Goal: Task Accomplishment & Management: Complete application form

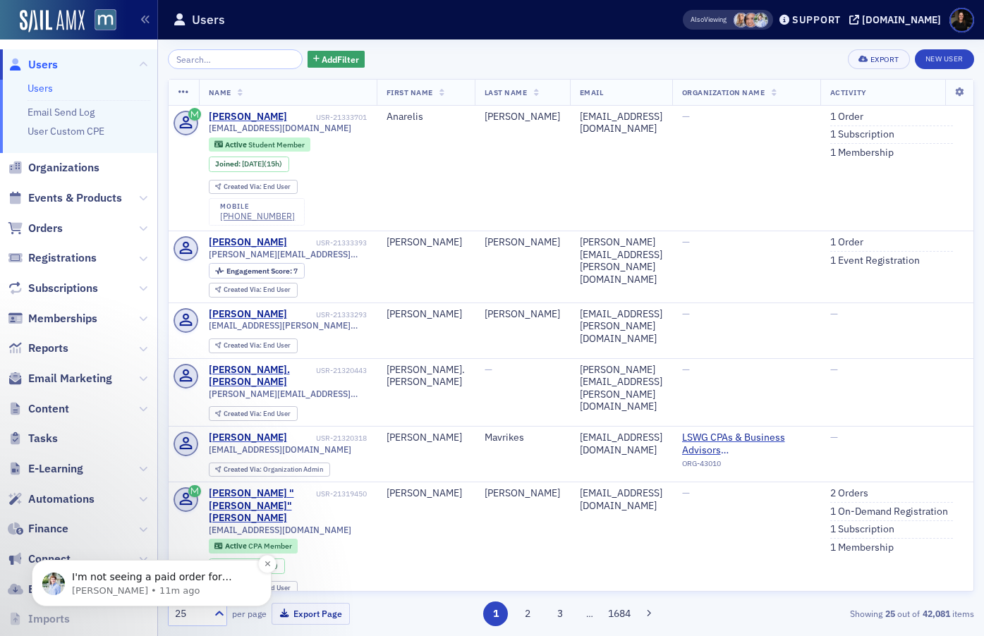
click at [131, 581] on span "I'm not seeing a paid order for 2025? The order for 2025 linked to the sub is c…" at bounding box center [158, 599] width 172 height 54
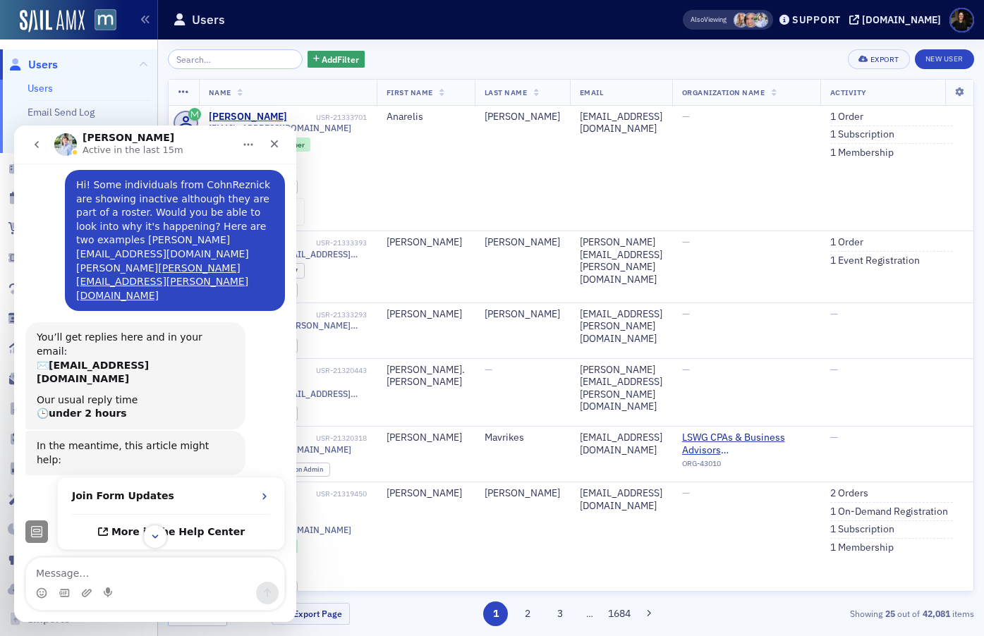
scroll to position [228, 0]
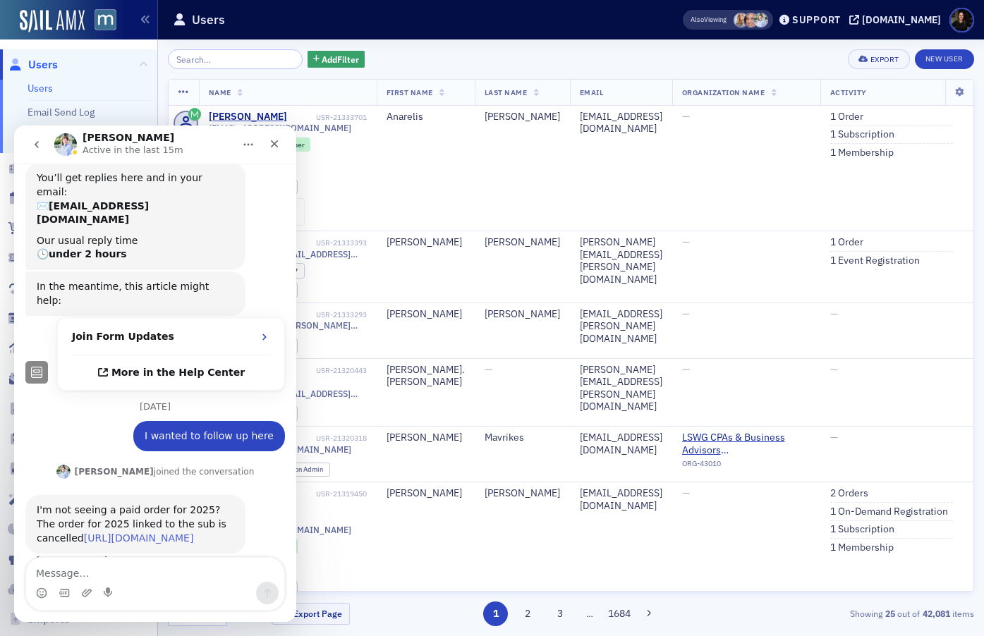
click at [87, 533] on link "https://macpa.org/staff/subscriptions/subscriptions/1edd0487-b472-6934-af7f-e63…" at bounding box center [139, 538] width 110 height 11
click at [278, 145] on icon "Close" at bounding box center [274, 143] width 11 height 11
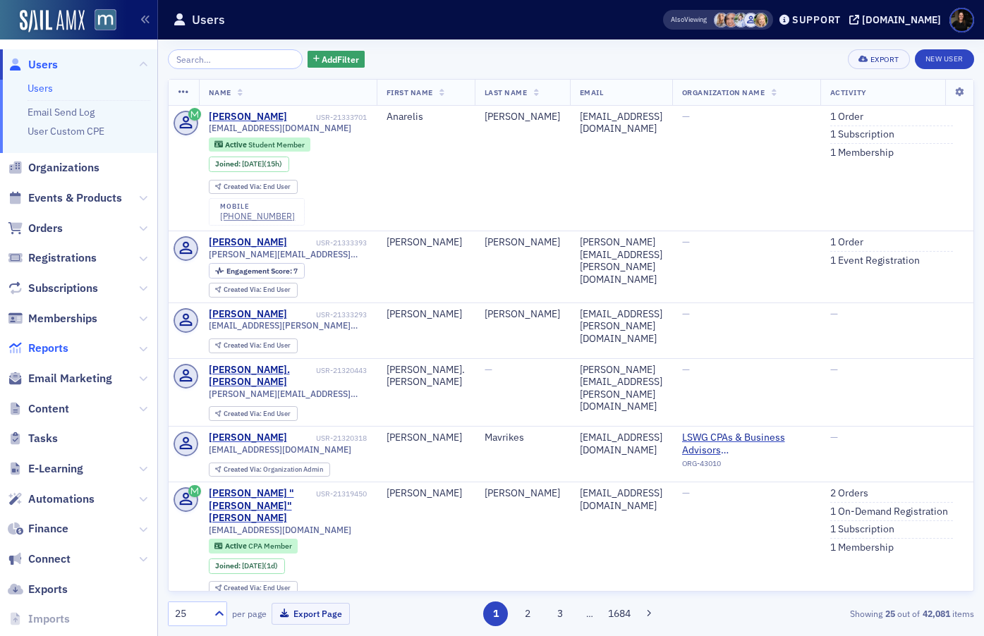
click at [53, 352] on span "Reports" at bounding box center [48, 349] width 40 height 16
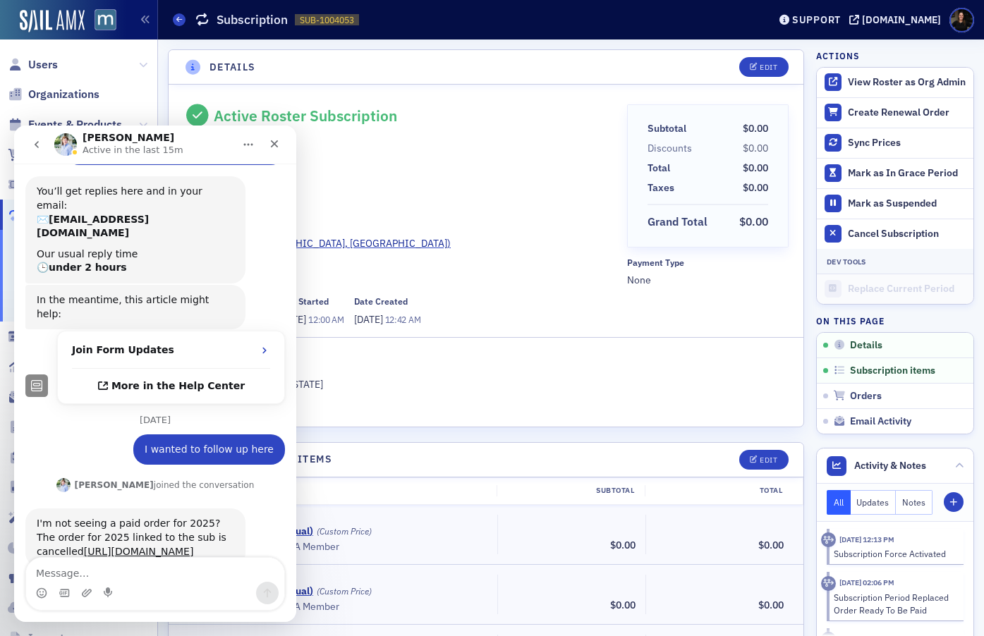
scroll to position [228, 0]
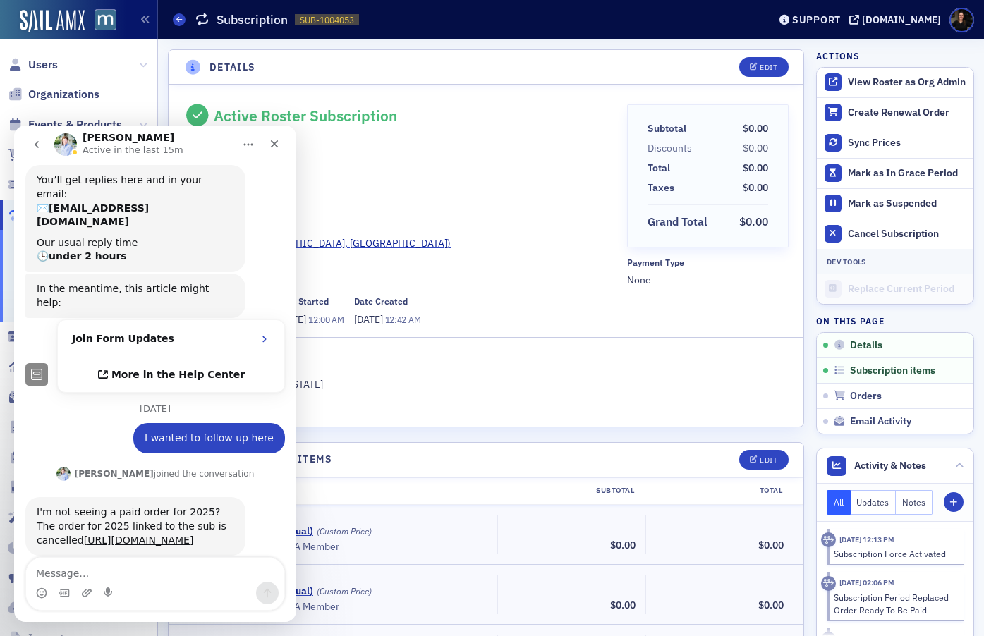
click at [512, 253] on div "Active Roster Subscription – Auto-Pay Customer Britney Olanrewaju Invoicee Cohn…" at bounding box center [400, 215] width 434 height 223
click at [281, 139] on div "Close" at bounding box center [274, 143] width 25 height 25
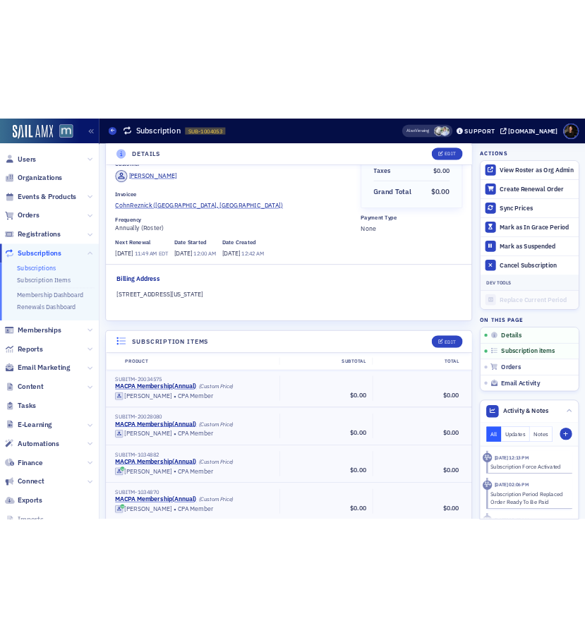
scroll to position [0, 0]
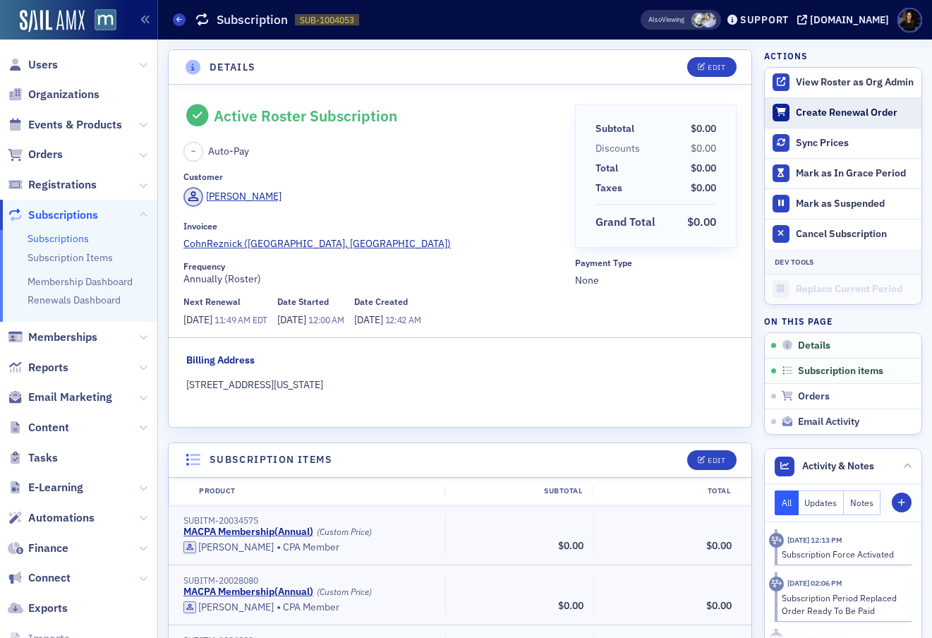
click at [819, 111] on div "Create Renewal Order" at bounding box center [855, 113] width 119 height 13
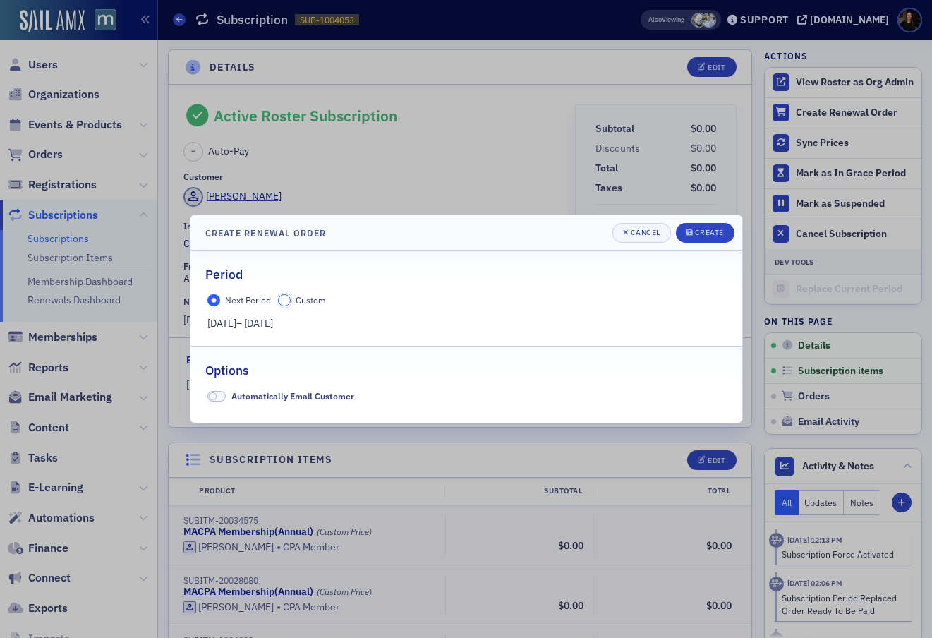
click at [282, 301] on input "Custom" at bounding box center [284, 300] width 13 height 13
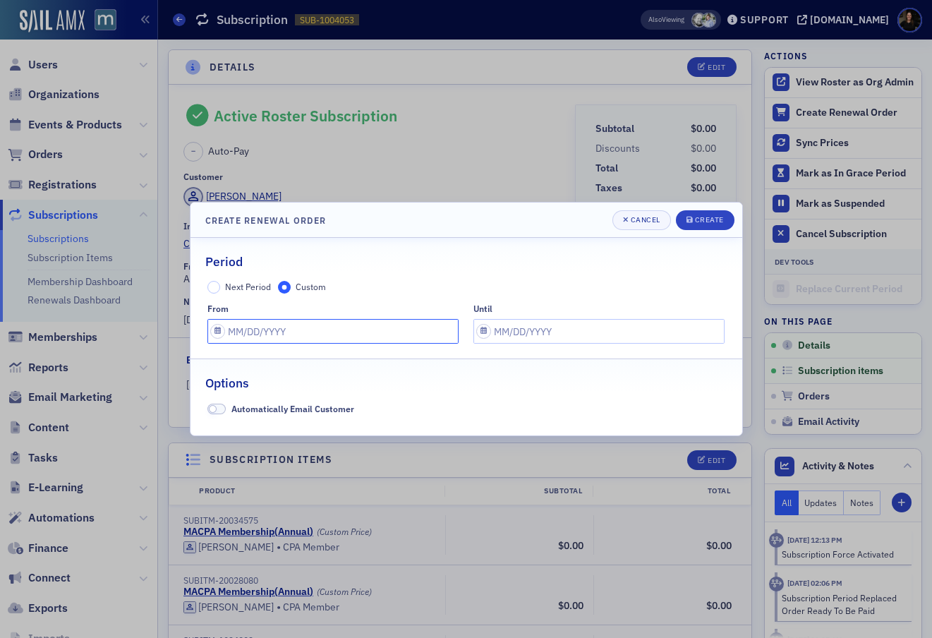
click at [289, 334] on input "text" at bounding box center [332, 331] width 251 height 25
select select "8"
select select "2025"
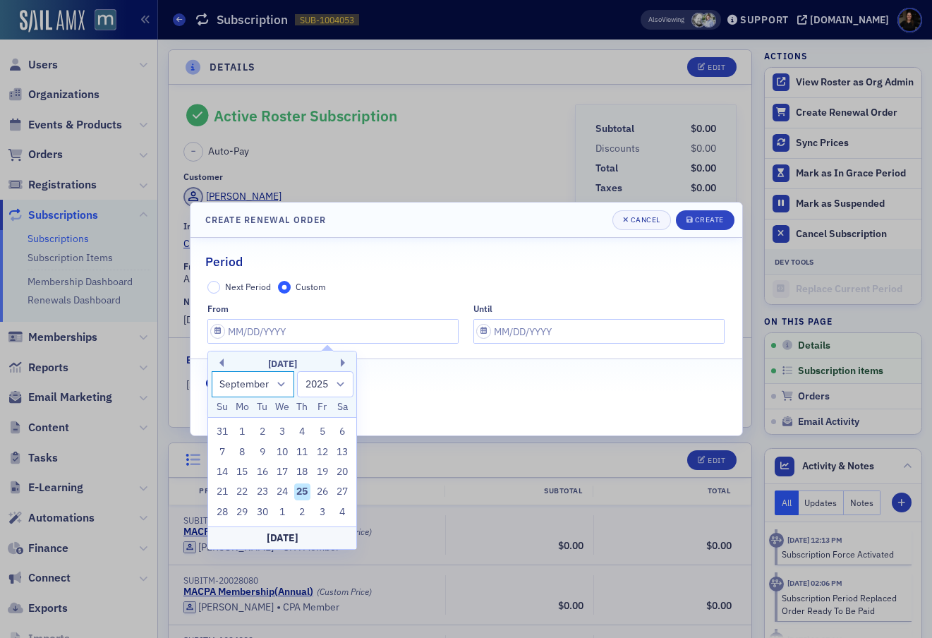
click at [277, 385] on select "January February March April May June July August September October November De…" at bounding box center [253, 384] width 83 height 26
select select "6"
click at [212, 371] on select "January February March April May June July August September October November De…" at bounding box center [253, 384] width 83 height 26
click at [266, 437] on div "1" at bounding box center [262, 431] width 17 height 17
type input "07/01/2025"
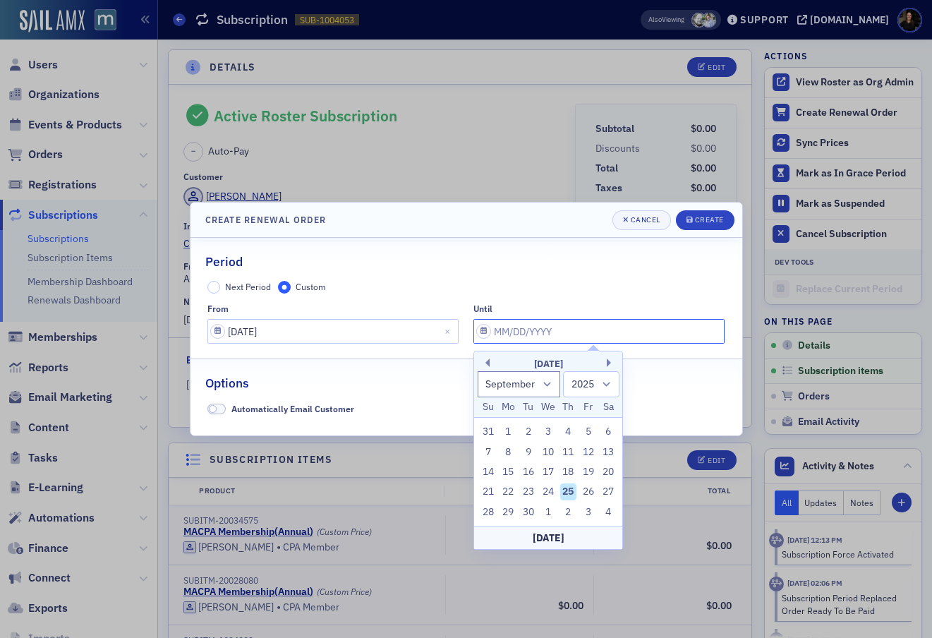
click at [567, 336] on input "text" at bounding box center [598, 331] width 251 height 25
click at [485, 366] on button "Previous Month" at bounding box center [485, 362] width 8 height 8
click at [607, 363] on button "Next Month" at bounding box center [611, 362] width 8 height 8
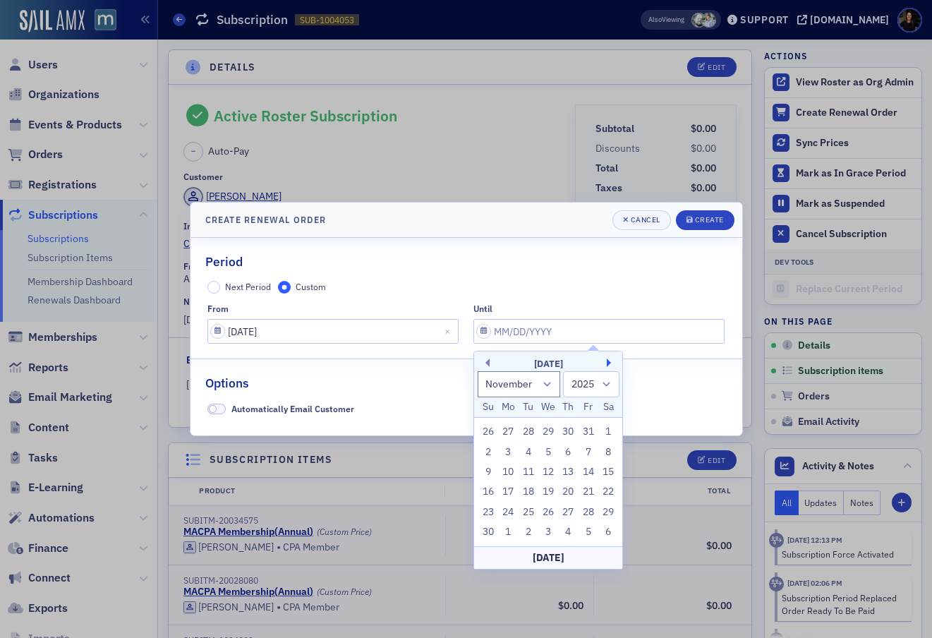
click at [607, 363] on button "Next Month" at bounding box center [611, 362] width 8 height 8
select select "0"
select select "2026"
click at [607, 363] on button "Next Month" at bounding box center [611, 362] width 8 height 8
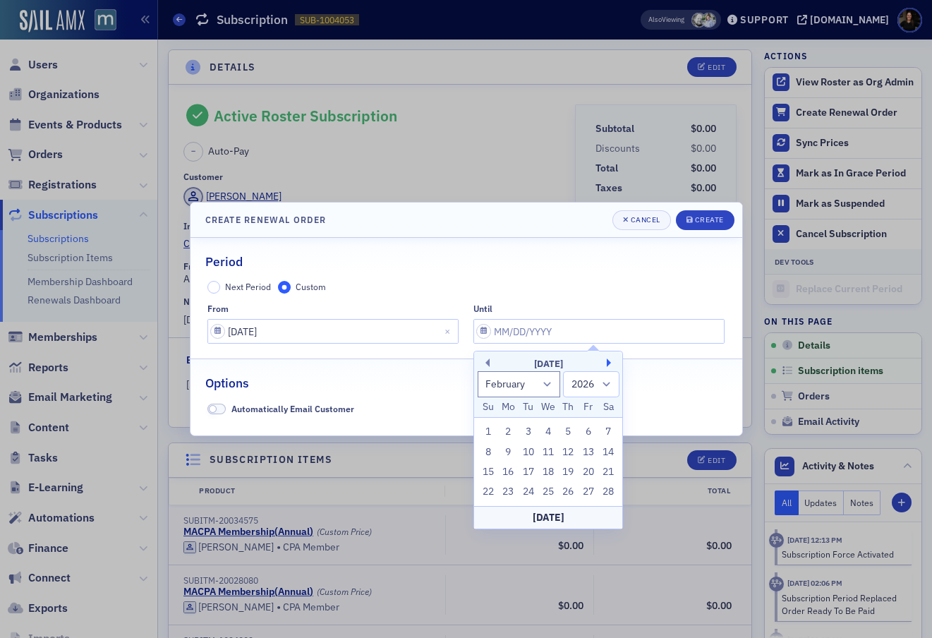
click at [607, 363] on button "Next Month" at bounding box center [611, 362] width 8 height 8
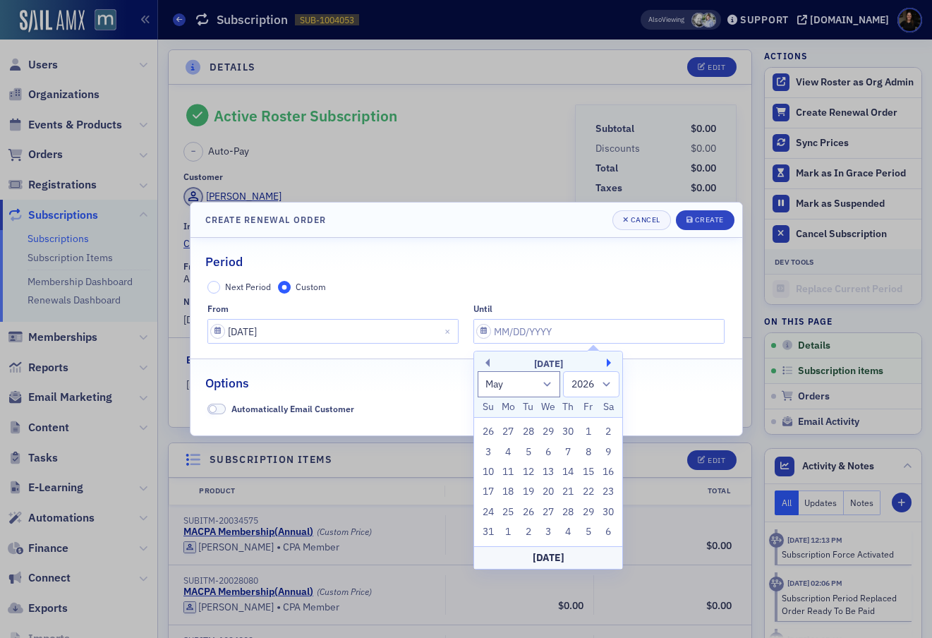
click at [607, 363] on button "Next Month" at bounding box center [611, 362] width 8 height 8
select select "5"
click at [528, 514] on div "30" at bounding box center [528, 512] width 17 height 17
type input "06/30/2026"
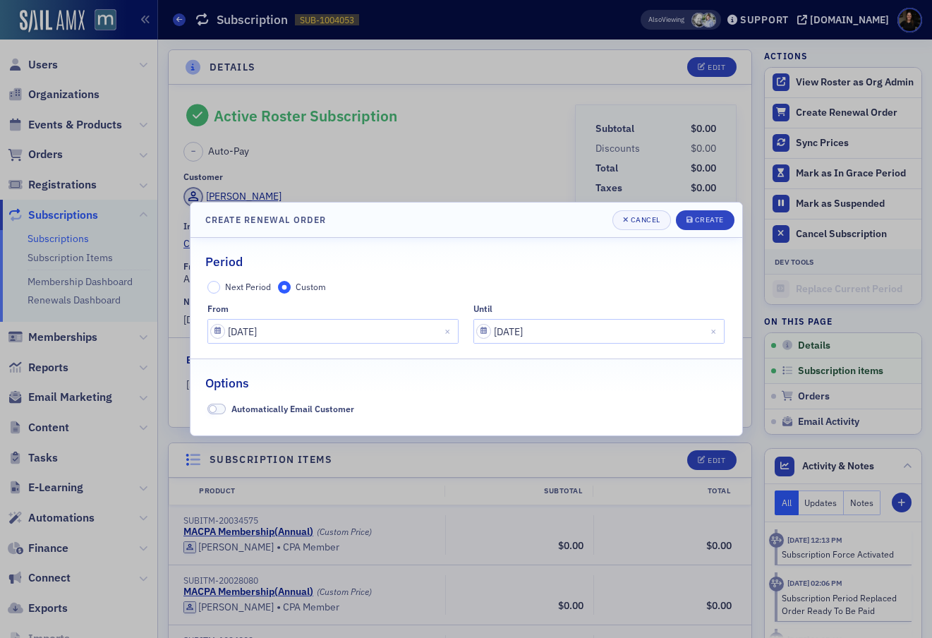
click at [550, 269] on div "Period" at bounding box center [466, 254] width 522 height 33
click at [696, 216] on div "Create" at bounding box center [709, 220] width 29 height 8
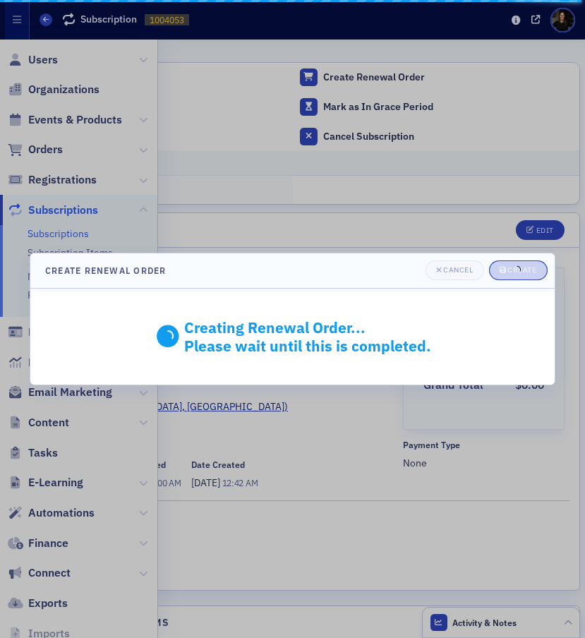
click at [536, 23] on div at bounding box center [292, 319] width 585 height 638
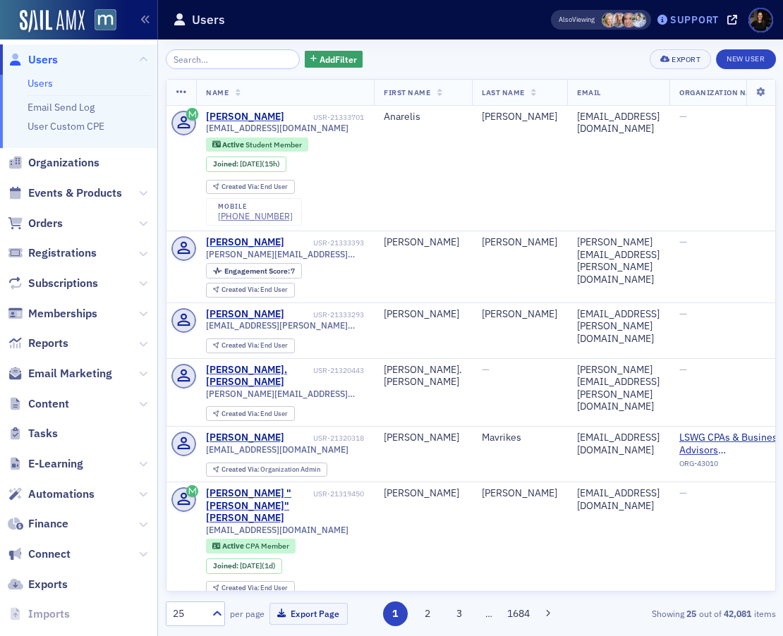
click at [684, 18] on div "Support" at bounding box center [694, 19] width 49 height 13
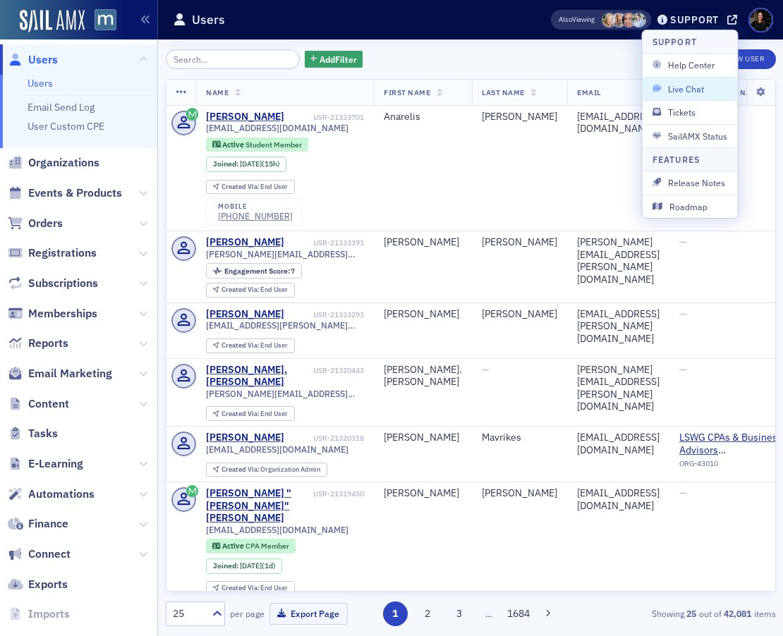
click at [669, 97] on button "Live Chat" at bounding box center [690, 88] width 95 height 23
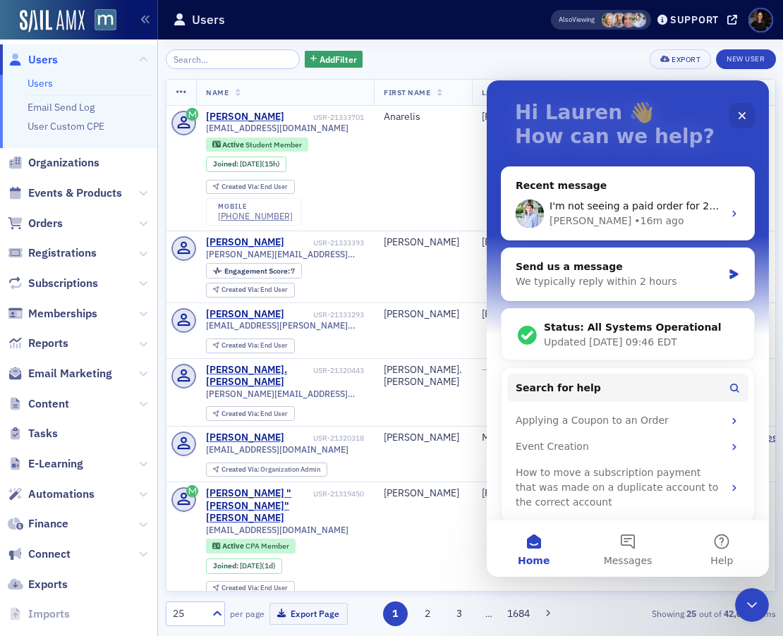
scroll to position [89, 0]
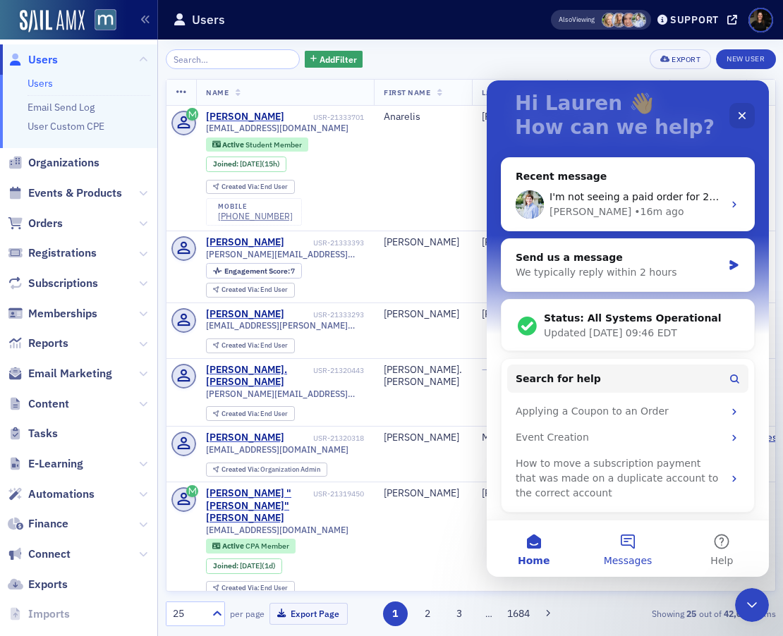
click at [632, 543] on button "Messages" at bounding box center [628, 549] width 94 height 56
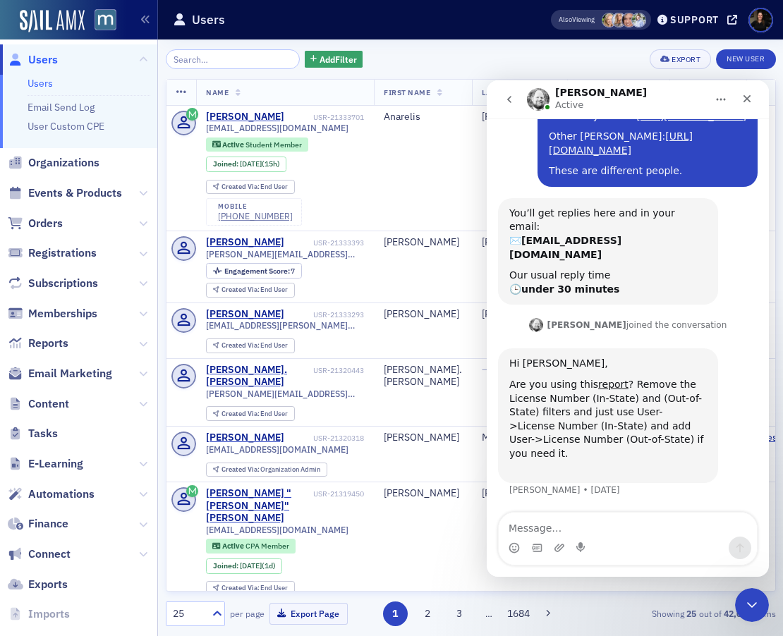
scroll to position [332, 0]
click at [230, 56] on input "search" at bounding box center [233, 59] width 135 height 20
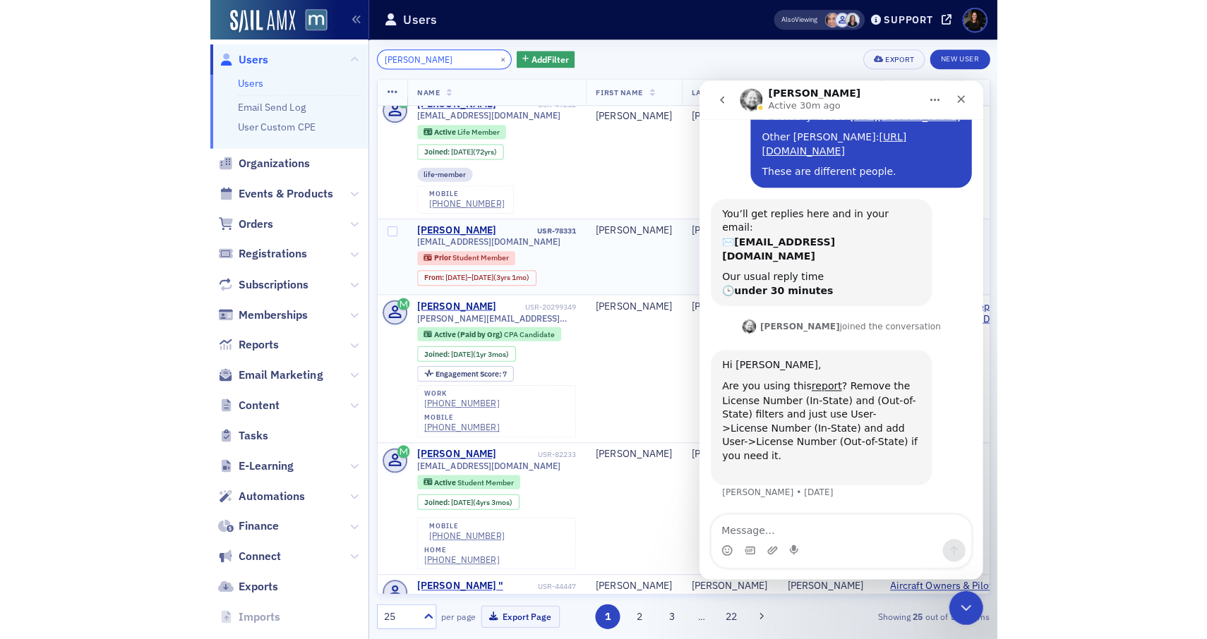
scroll to position [14, 0]
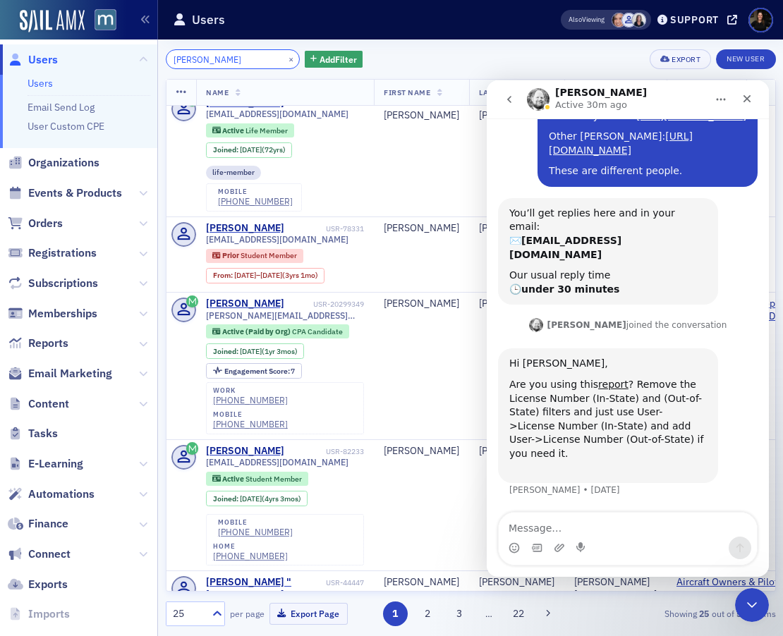
type input "james downes"
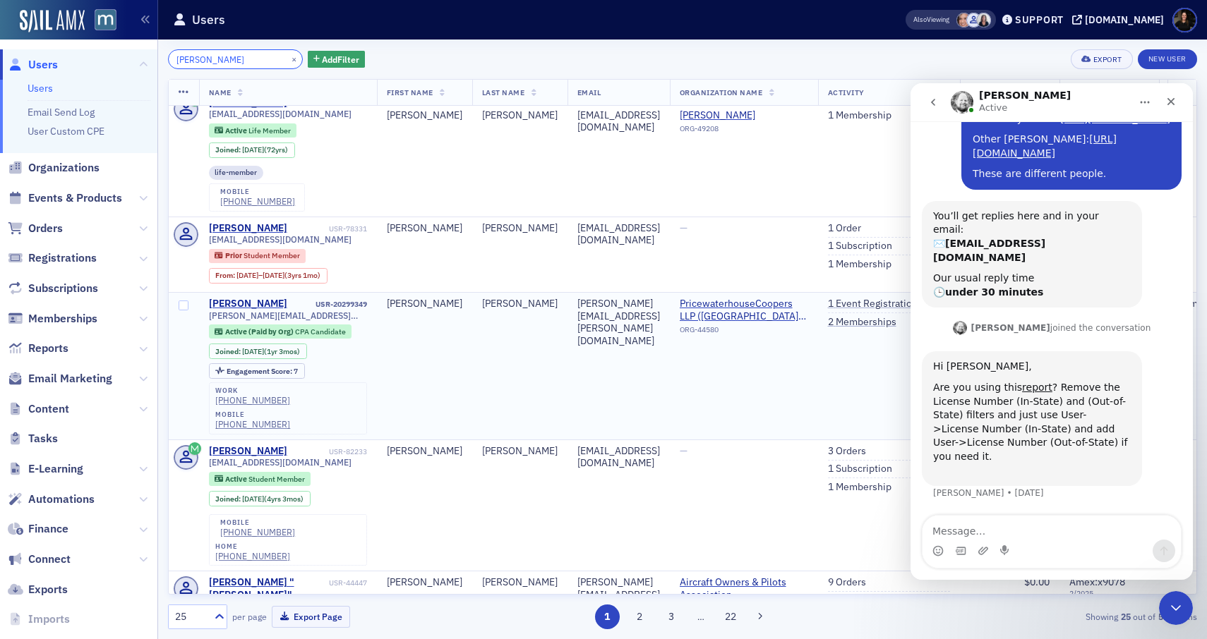
scroll to position [0, 0]
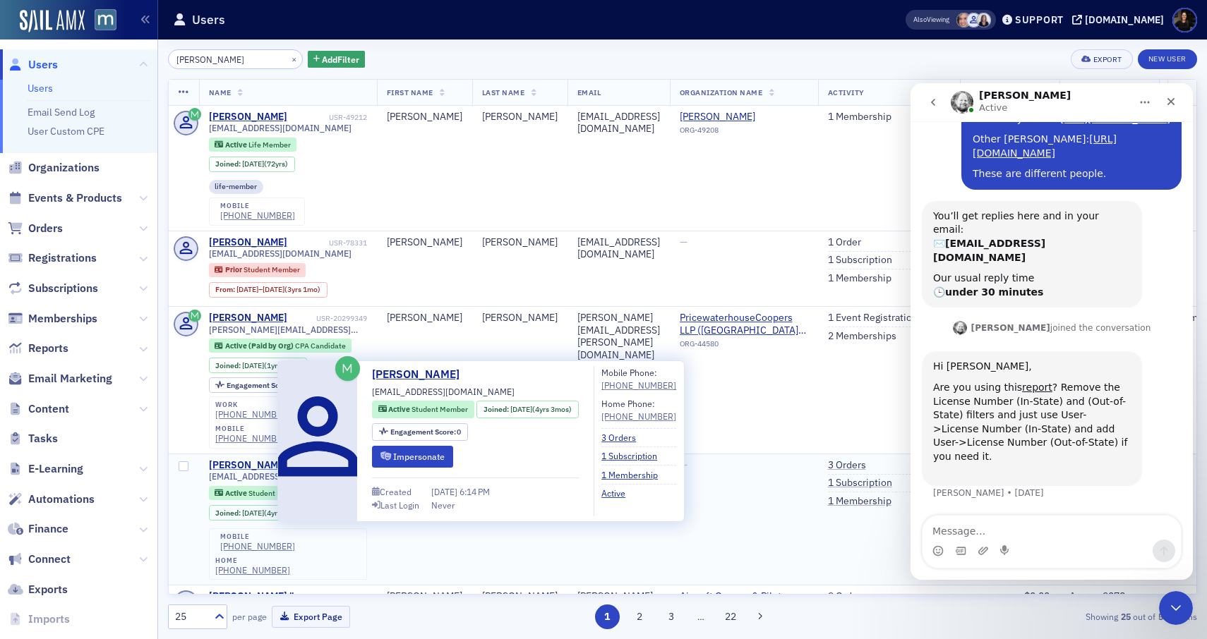
click at [250, 459] on div "James Downes" at bounding box center [248, 465] width 78 height 13
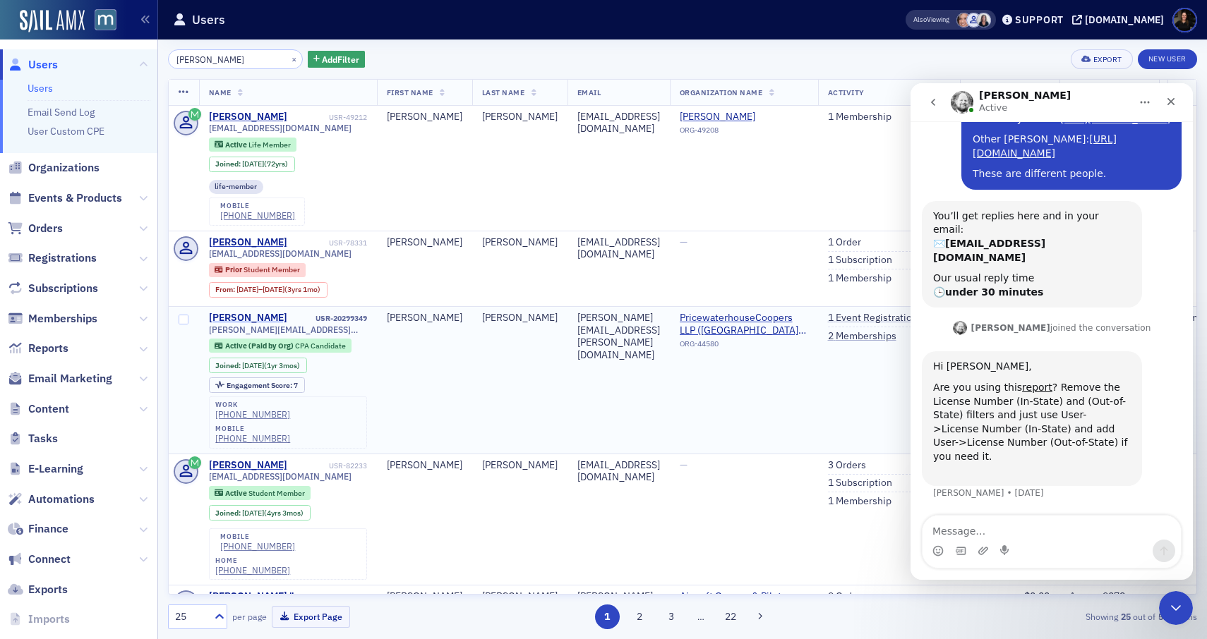
click at [241, 322] on div "James Downes" at bounding box center [248, 318] width 78 height 13
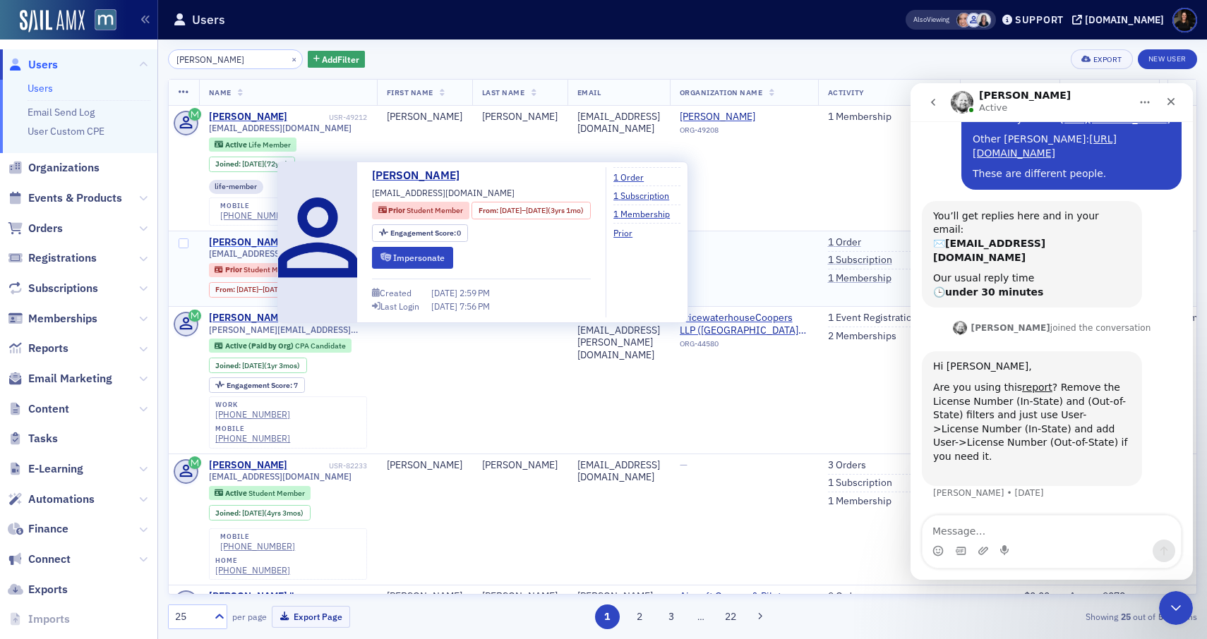
click at [248, 244] on div "James Downes" at bounding box center [248, 242] width 78 height 13
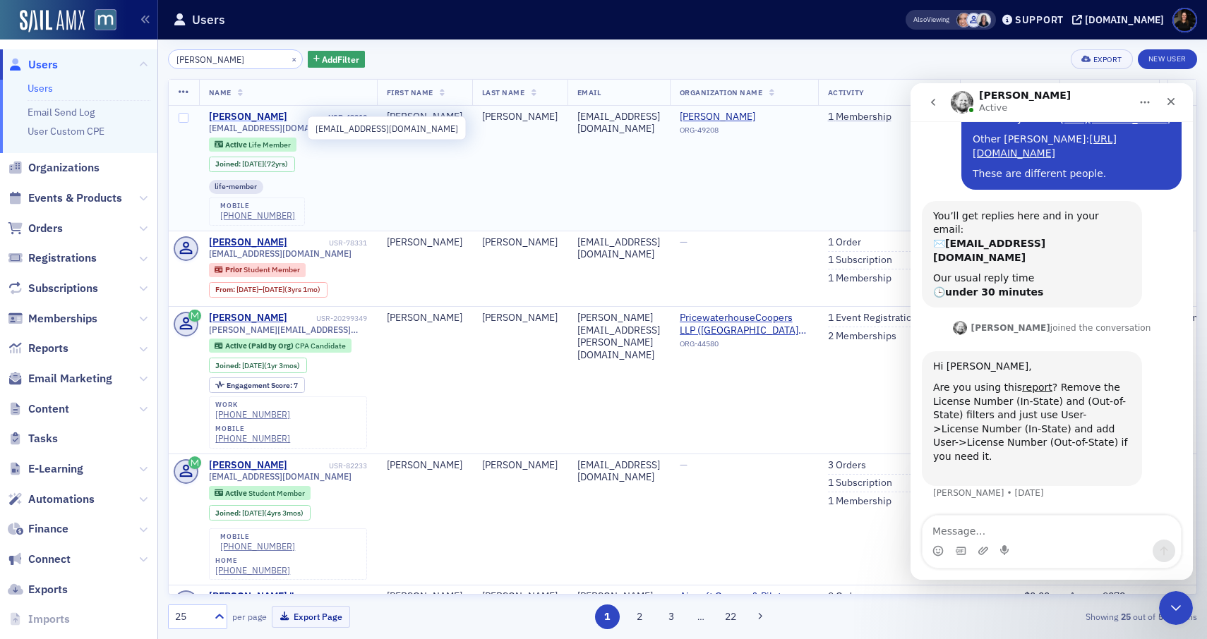
click at [258, 122] on div "James Downes" at bounding box center [248, 117] width 78 height 13
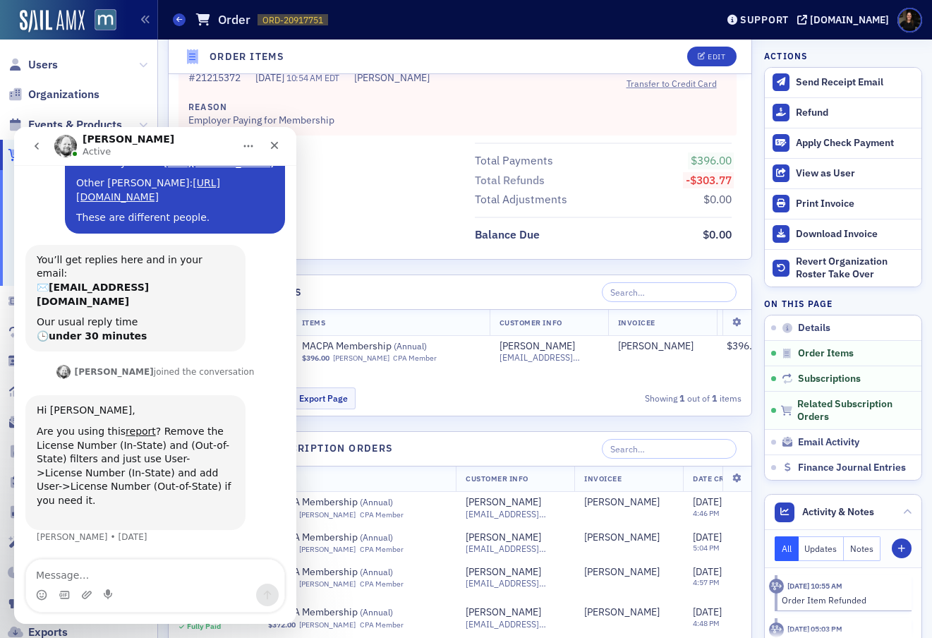
scroll to position [834, 0]
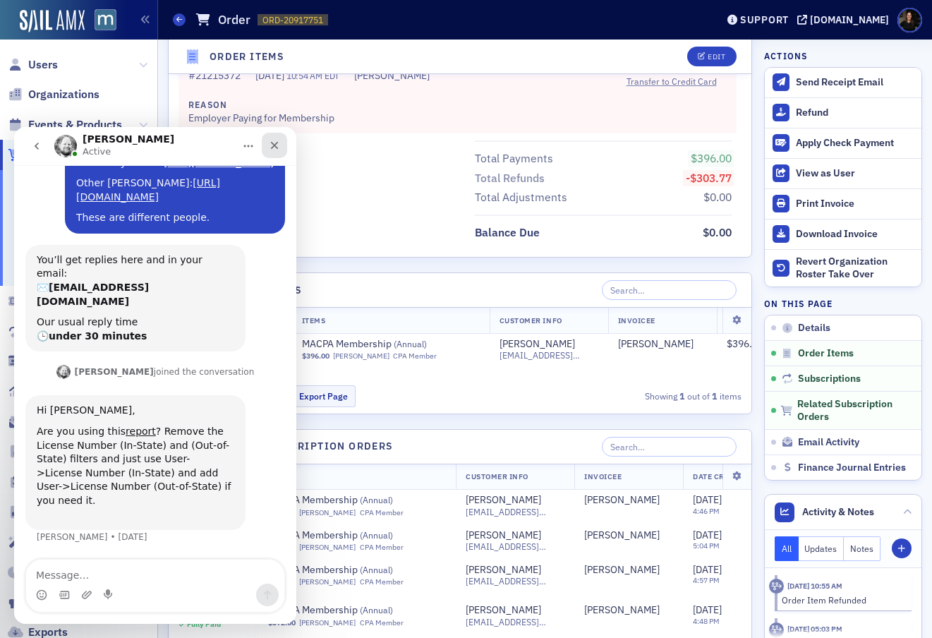
click at [278, 147] on icon "Close" at bounding box center [274, 145] width 11 height 11
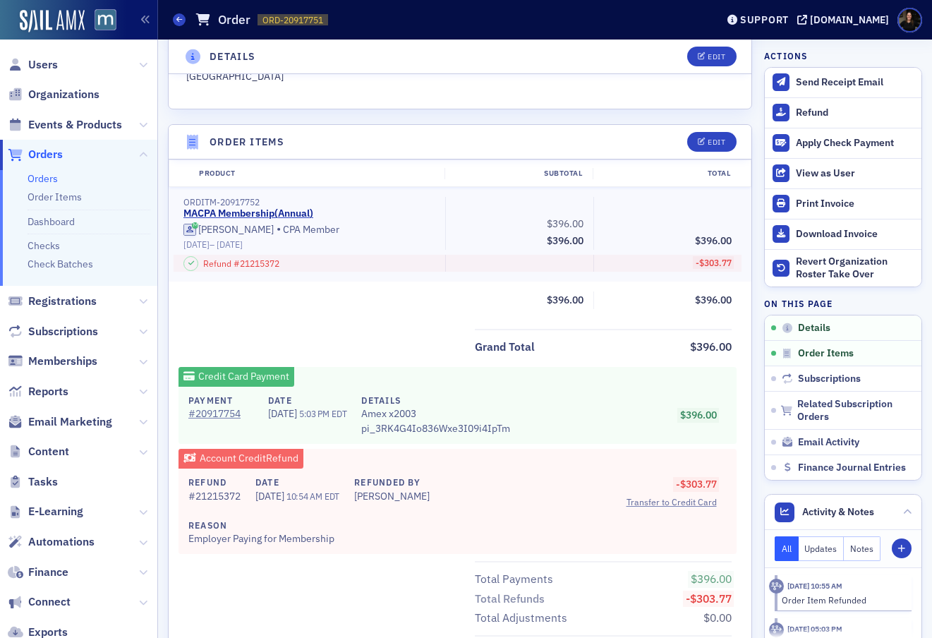
scroll to position [411, 0]
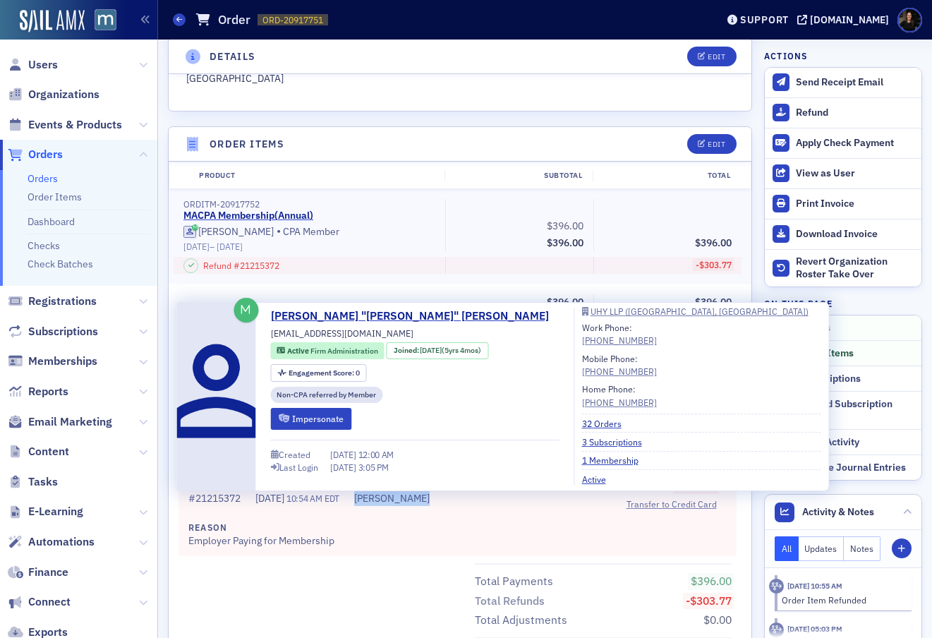
drag, startPoint x: 379, startPoint y: 497, endPoint x: 508, endPoint y: 519, distance: 131.0
click at [508, 519] on div "Refund # 21215372 Date 7/25/2025 10:54 AM EDT Refunded By Kathy O'Connell Reaso…" at bounding box center [458, 513] width 558 height 85
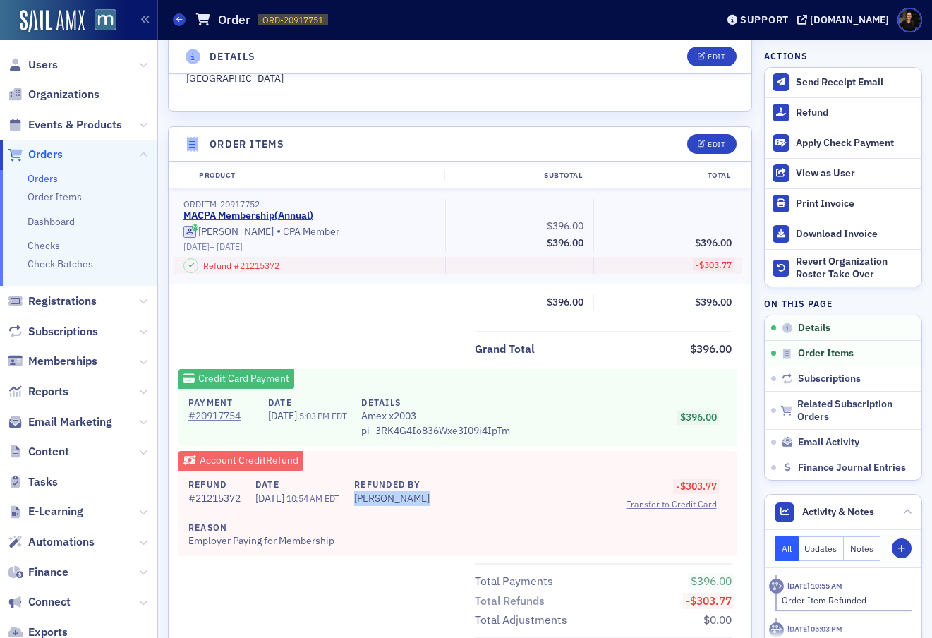
click at [508, 519] on div "Refund # 21215372 Date 7/25/2025 10:54 AM EDT Refunded By Kathy O'Connell Reaso…" at bounding box center [458, 513] width 558 height 85
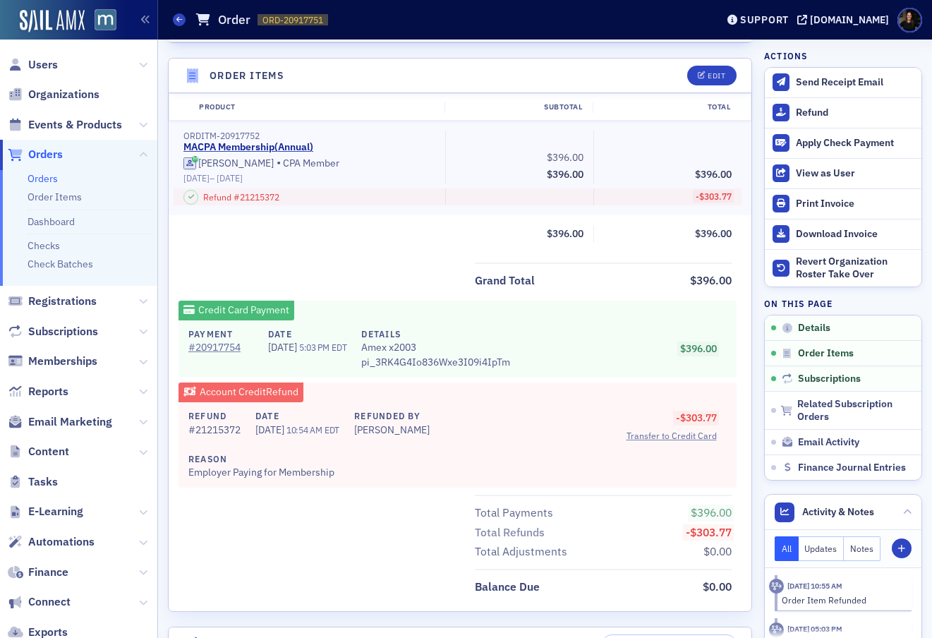
scroll to position [489, 0]
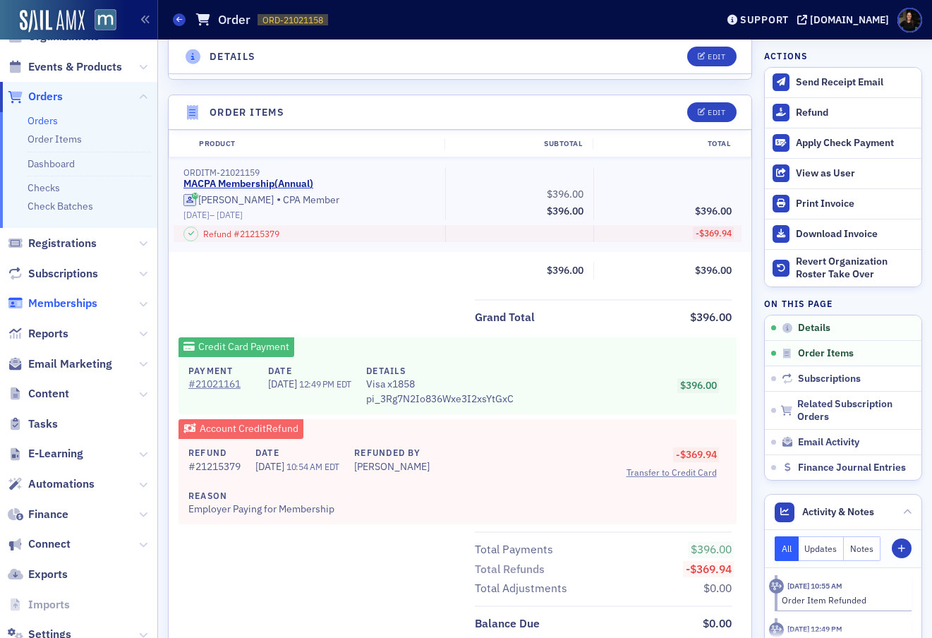
scroll to position [99, 0]
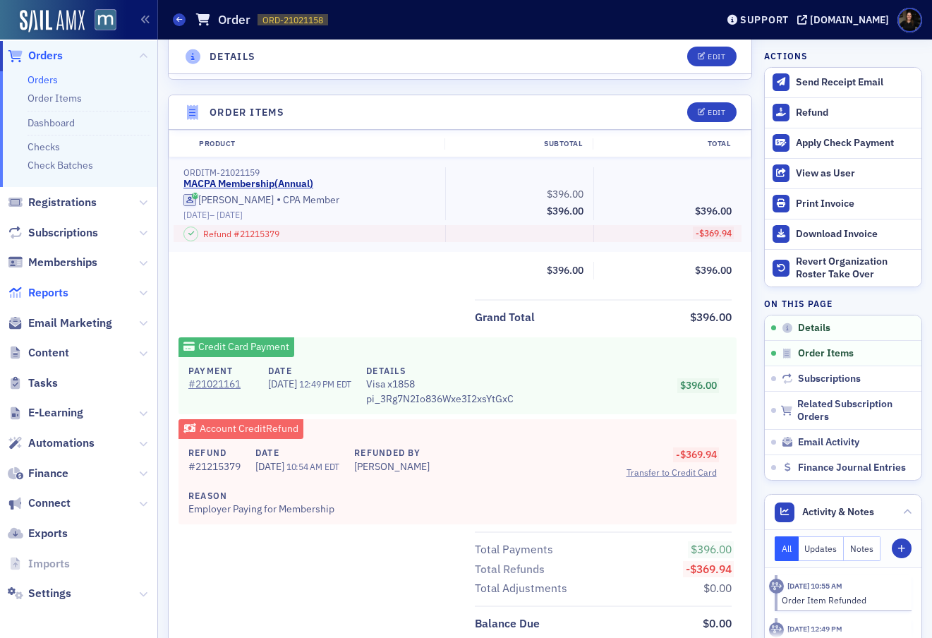
click at [30, 291] on span "Reports" at bounding box center [48, 293] width 40 height 16
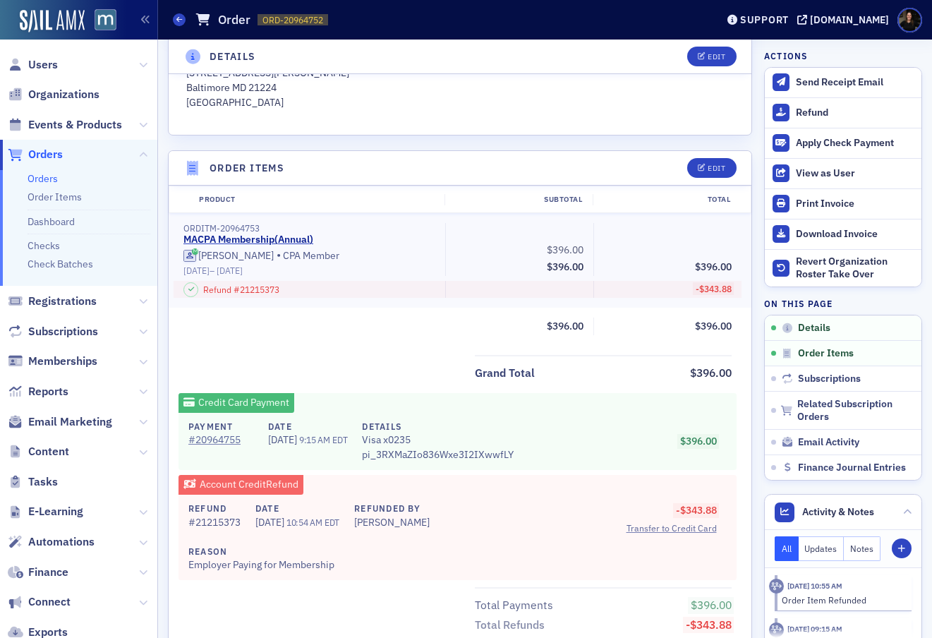
scroll to position [390, 0]
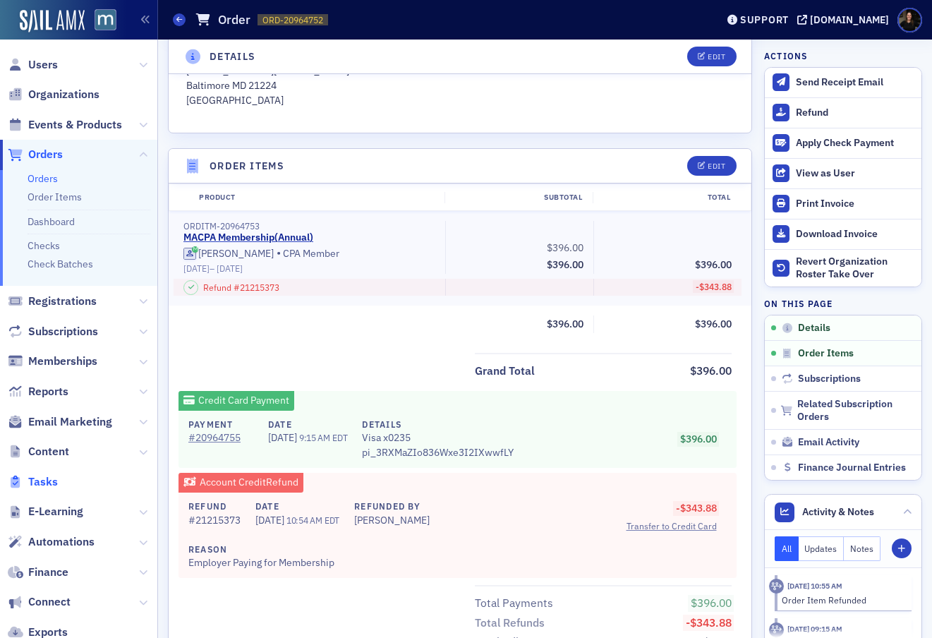
click at [49, 482] on span "Tasks" at bounding box center [43, 482] width 30 height 16
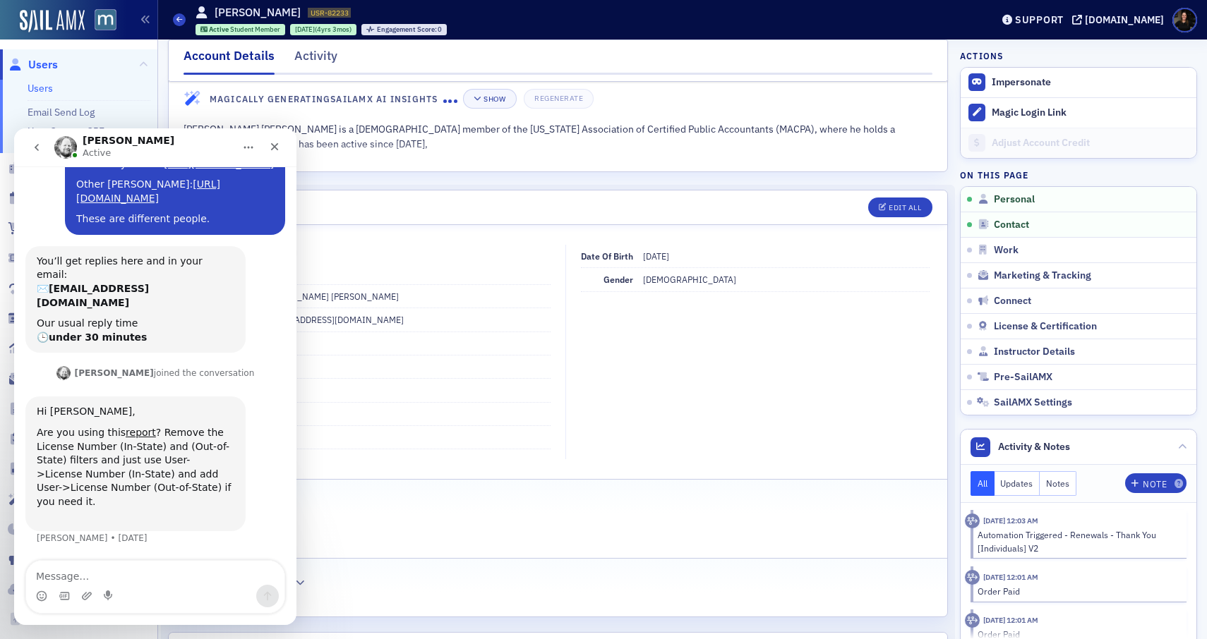
scroll to position [57, 0]
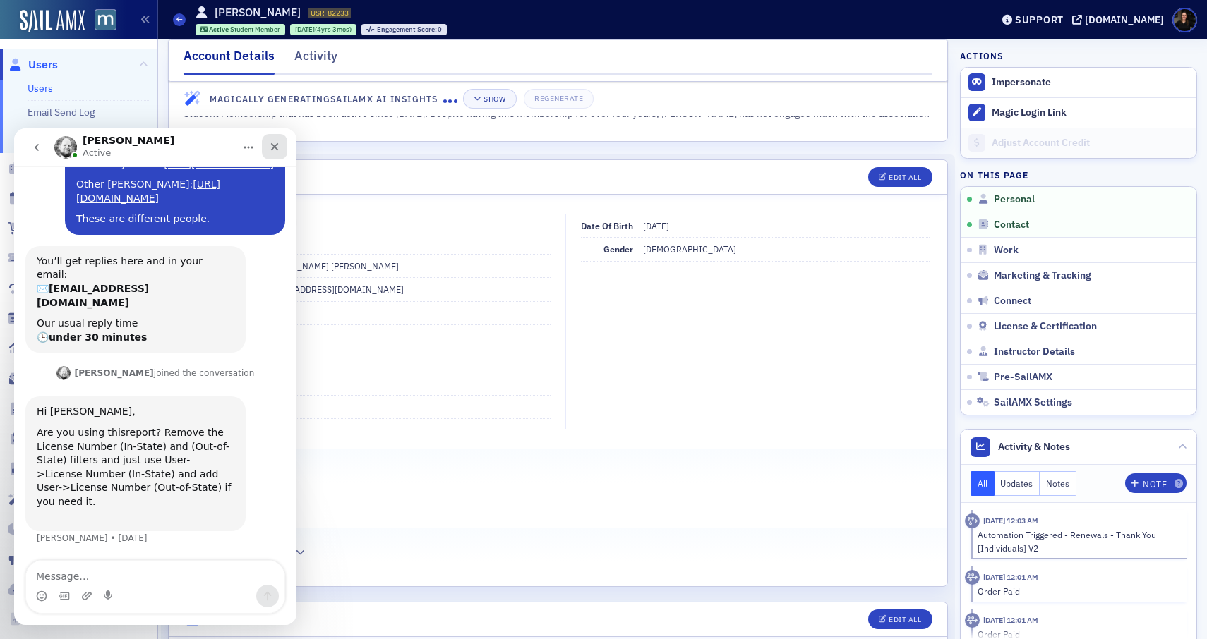
click at [276, 145] on icon "Close" at bounding box center [275, 147] width 8 height 8
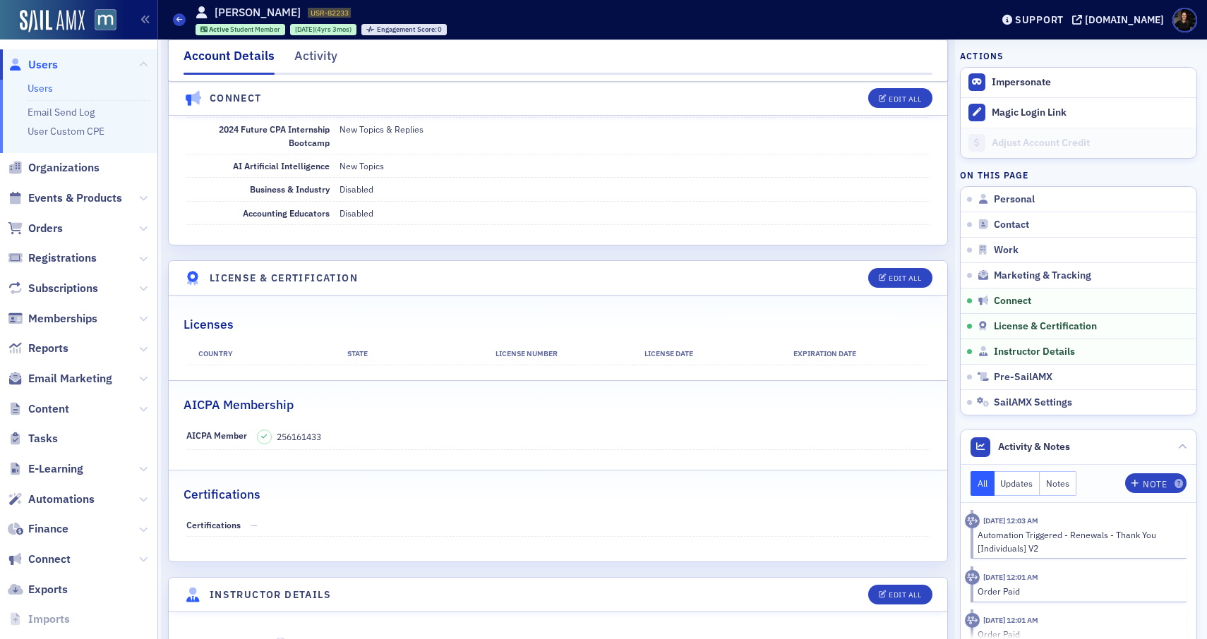
scroll to position [2389, 0]
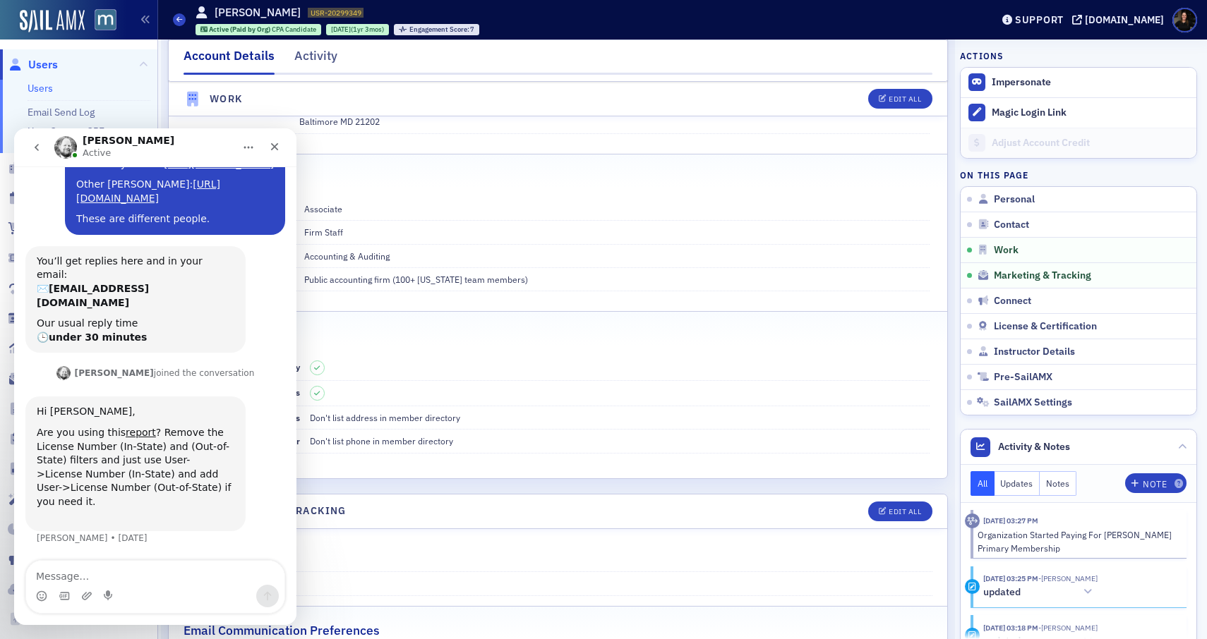
scroll to position [1000, 0]
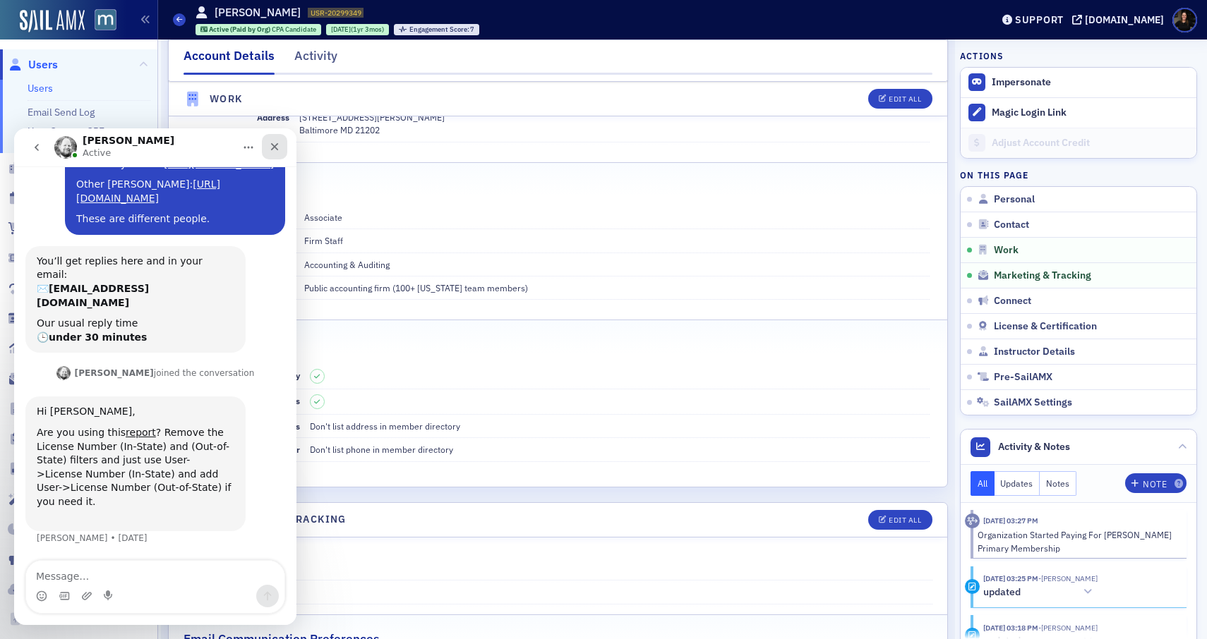
click at [274, 141] on icon "Close" at bounding box center [274, 146] width 11 height 11
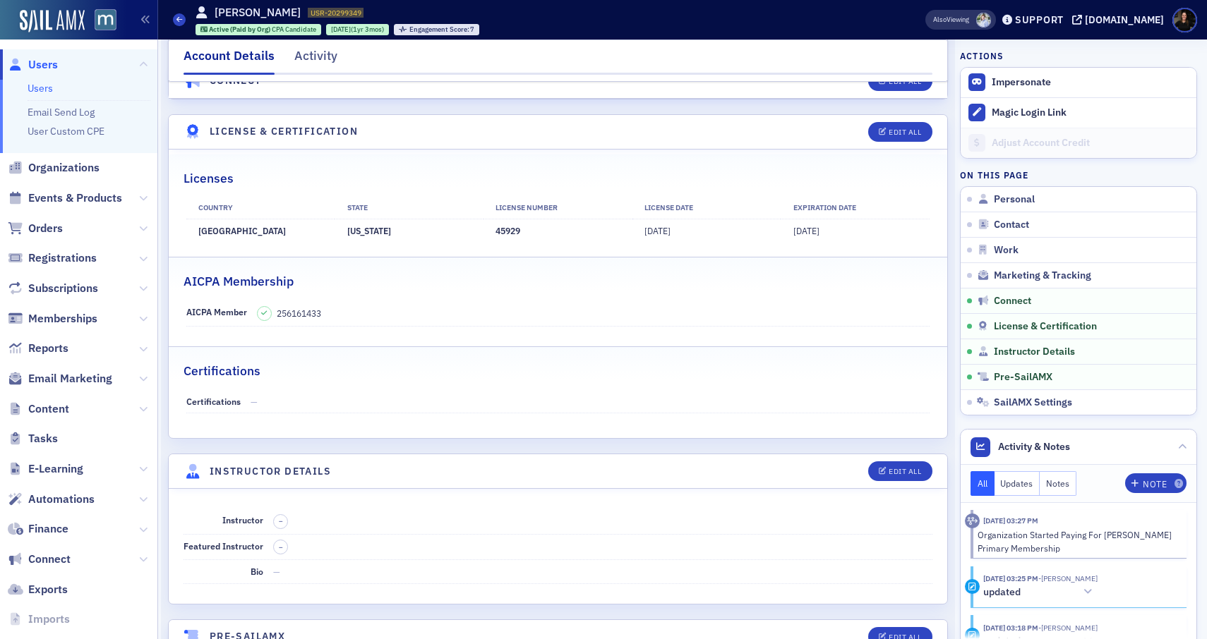
scroll to position [2694, 0]
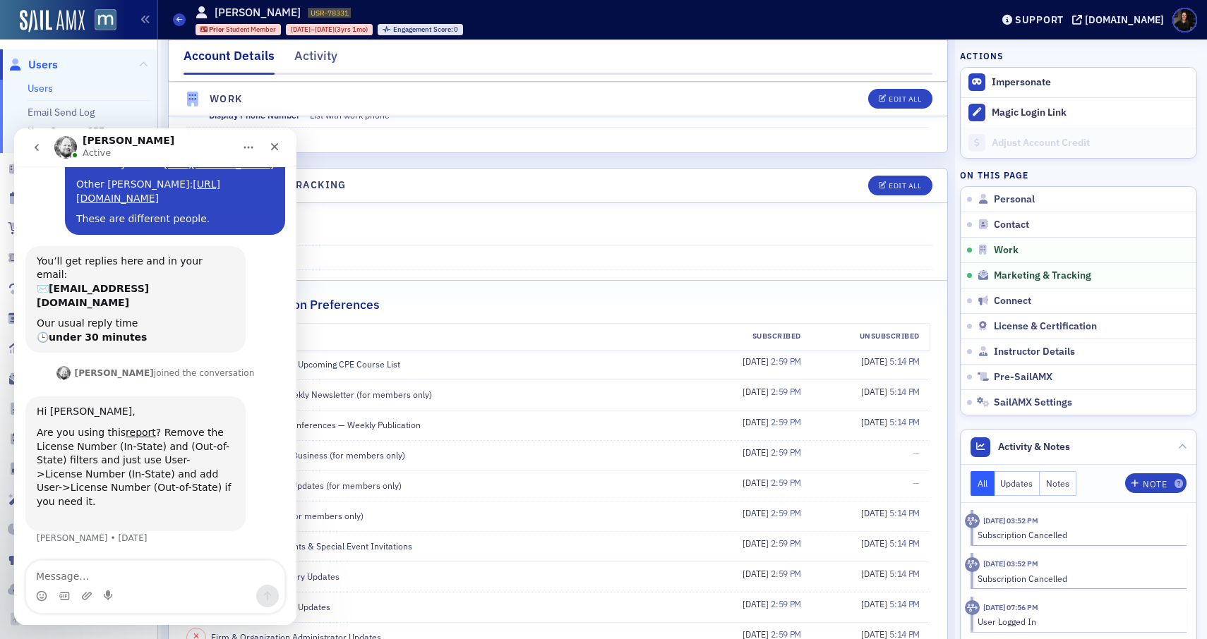
scroll to position [1322, 0]
click at [279, 147] on icon "Close" at bounding box center [274, 146] width 11 height 11
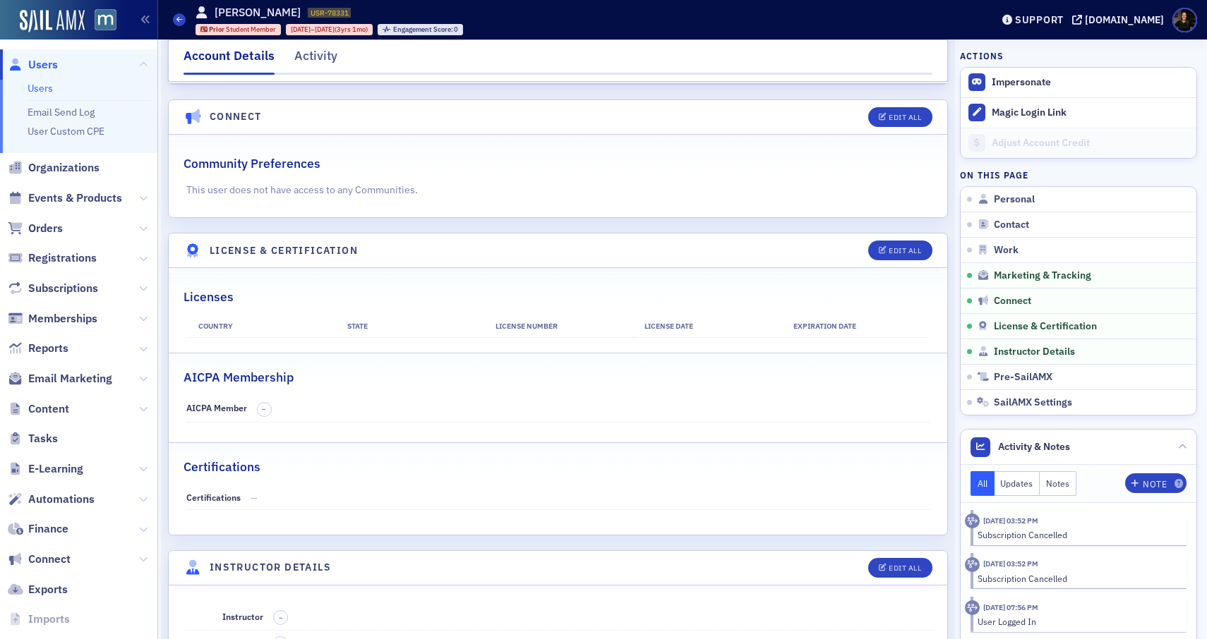
scroll to position [2189, 0]
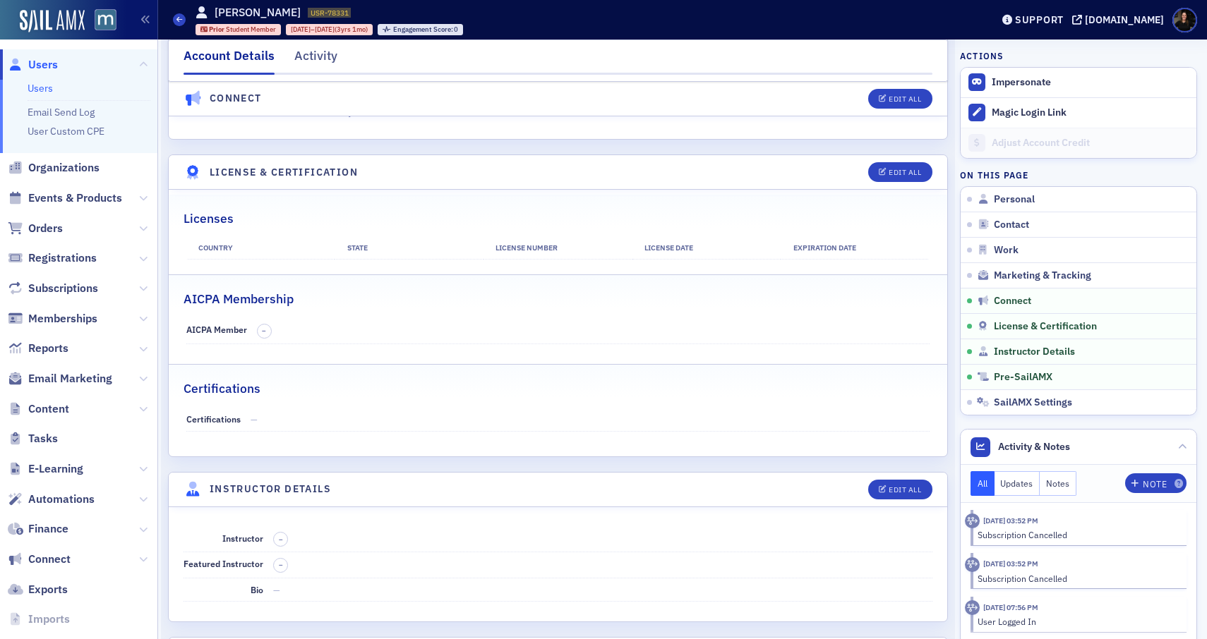
click at [42, 62] on span "Users" at bounding box center [43, 65] width 30 height 16
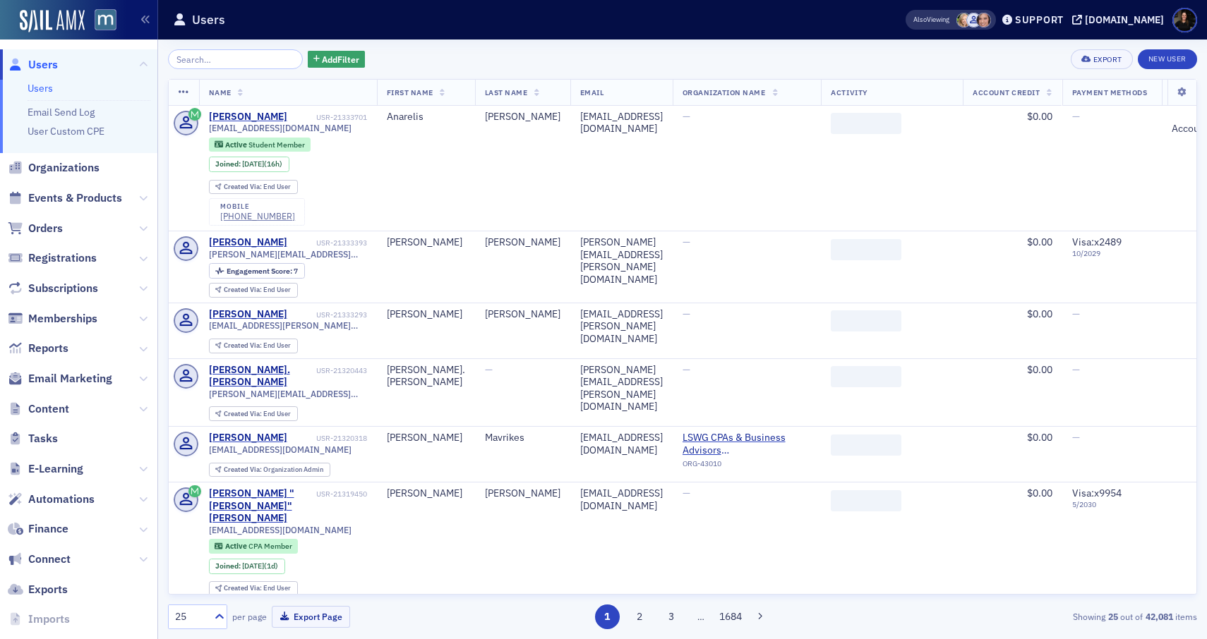
type input "c"
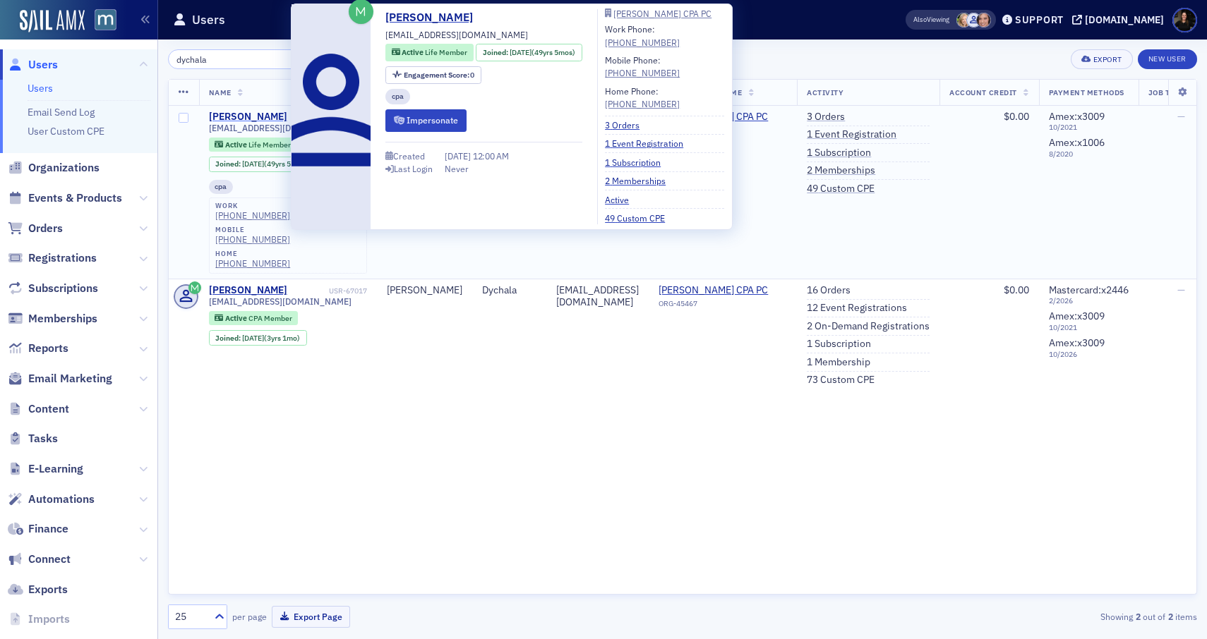
type input "dychala"
click at [239, 121] on div "Benjamin Dychala" at bounding box center [248, 117] width 78 height 13
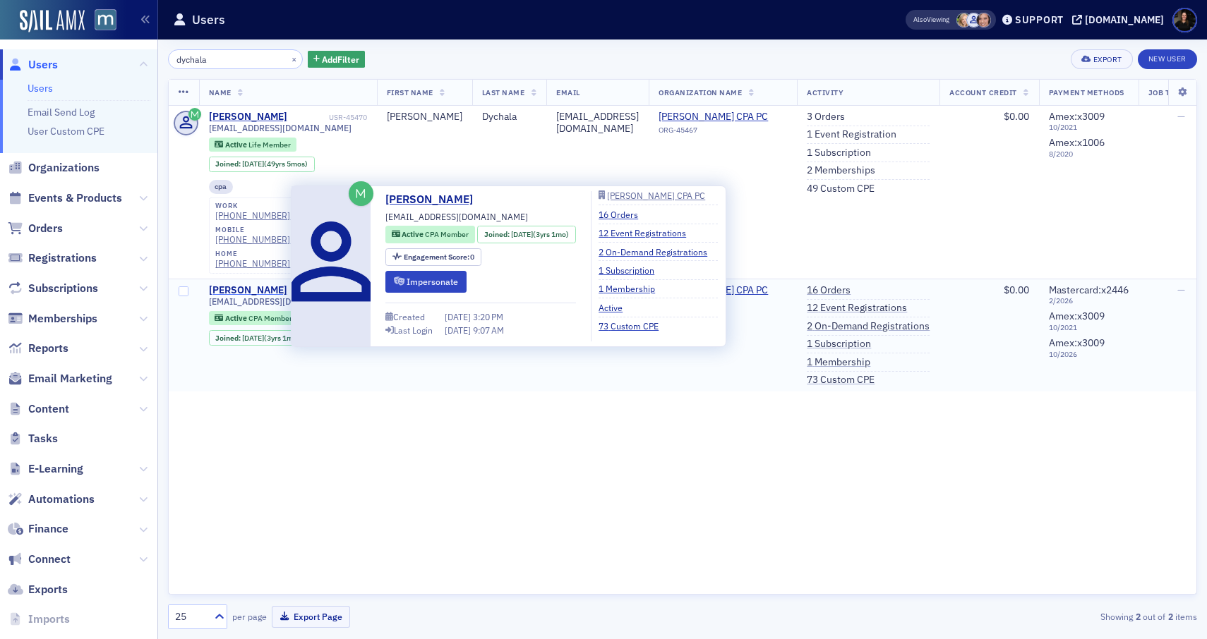
click at [246, 284] on div "Benjamin Dychala" at bounding box center [248, 290] width 78 height 13
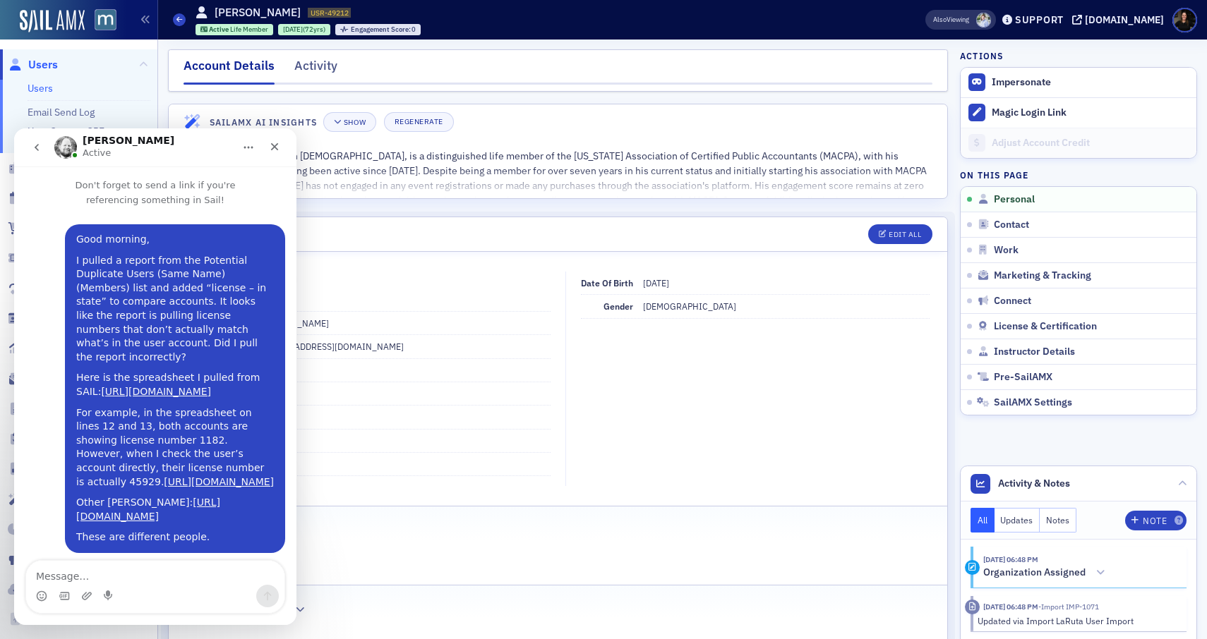
scroll to position [332, 0]
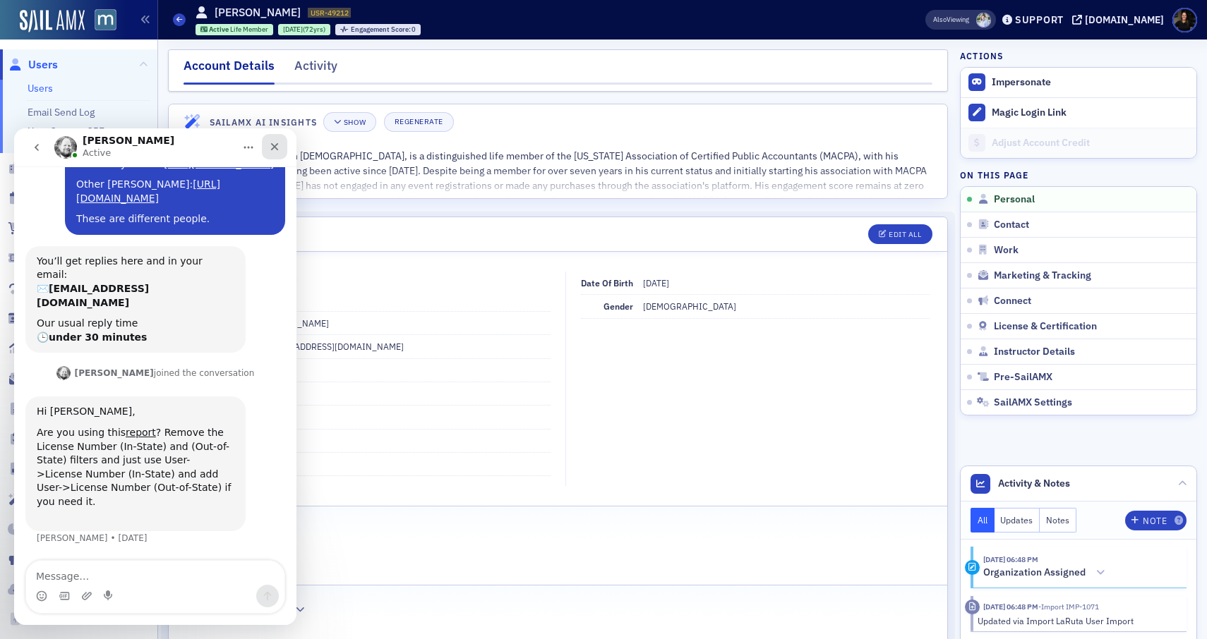
click at [278, 146] on icon "Close" at bounding box center [274, 146] width 11 height 11
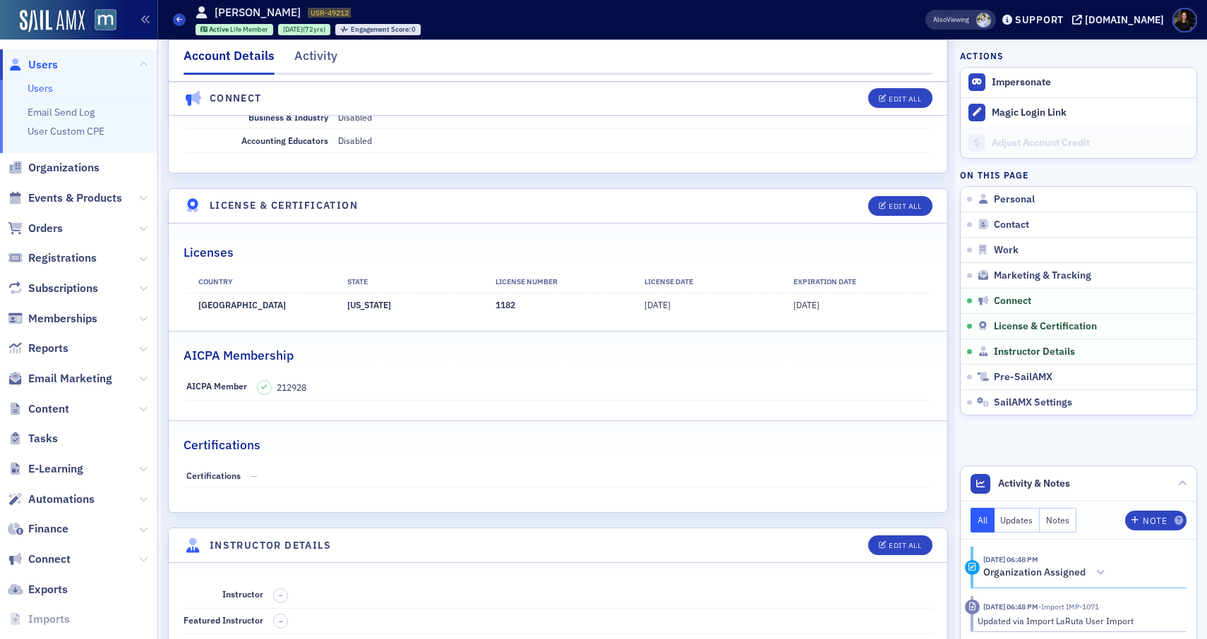
scroll to position [2625, 0]
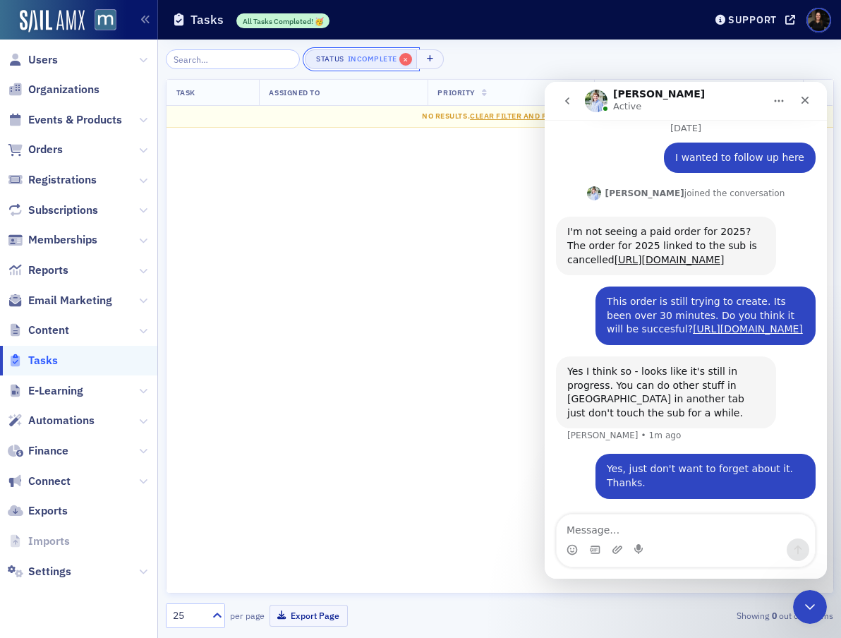
click at [399, 64] on span "×" at bounding box center [405, 59] width 13 height 13
click at [805, 95] on icon "Close" at bounding box center [804, 100] width 11 height 11
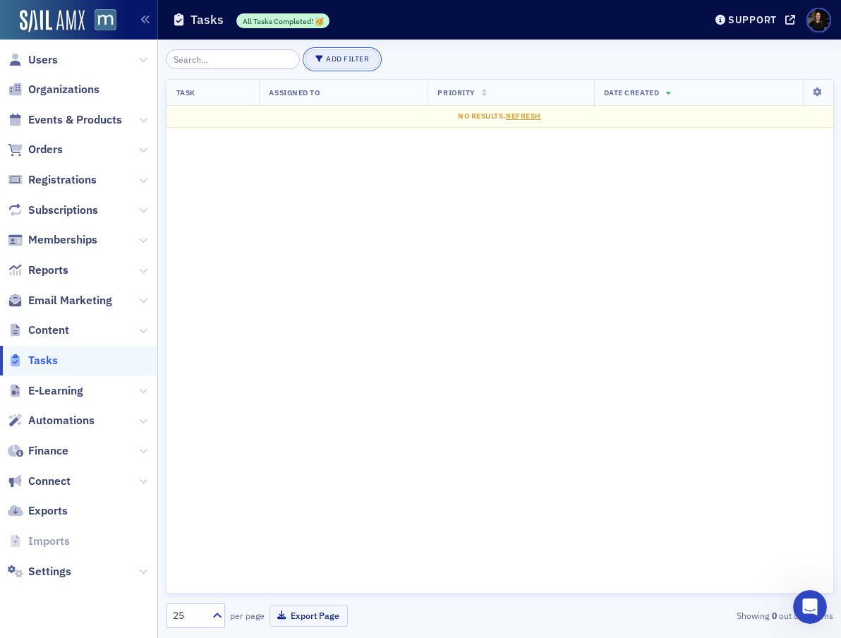
click at [312, 64] on button "Add Filter" at bounding box center [342, 59] width 75 height 20
click at [274, 155] on div "Task Assigned To Priority Date Created No results. Refresh" at bounding box center [500, 336] width 668 height 514
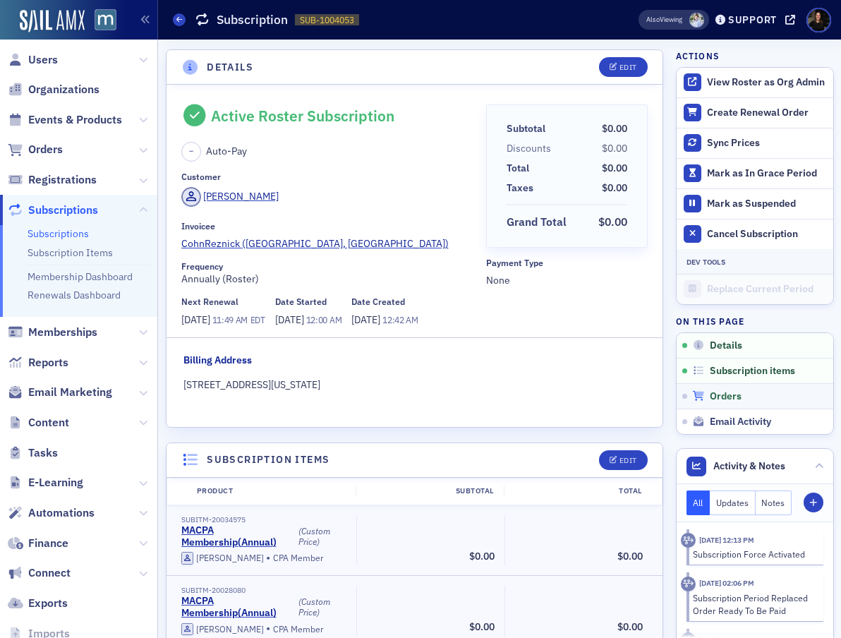
click at [727, 396] on span "Orders" at bounding box center [726, 396] width 32 height 13
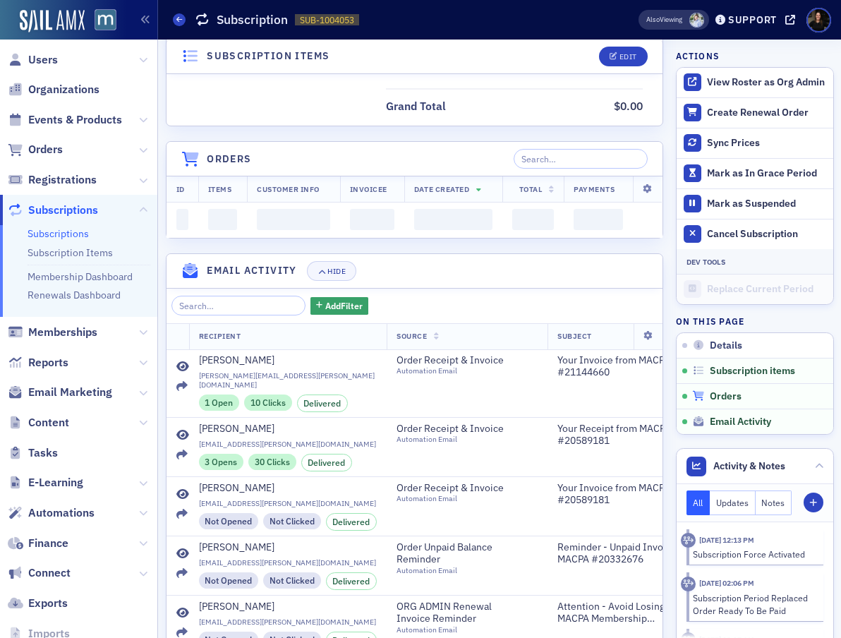
scroll to position [18536, 0]
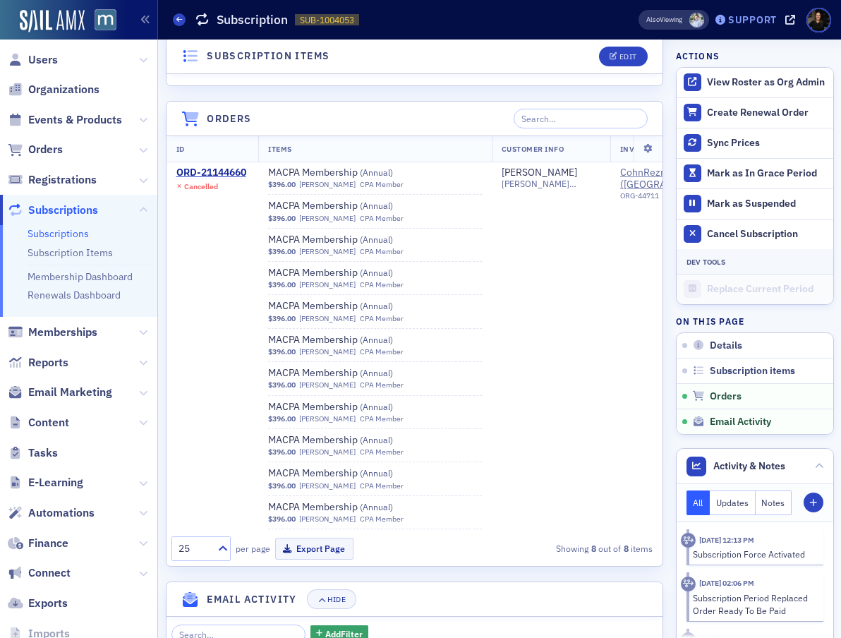
click at [745, 20] on div "Support" at bounding box center [752, 19] width 49 height 13
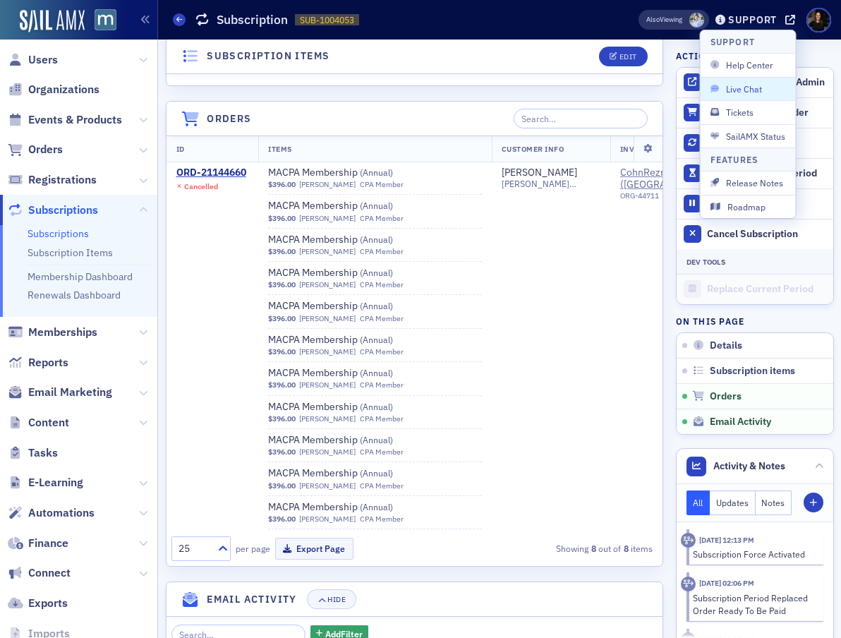
click at [740, 96] on button "Live Chat" at bounding box center [748, 88] width 95 height 23
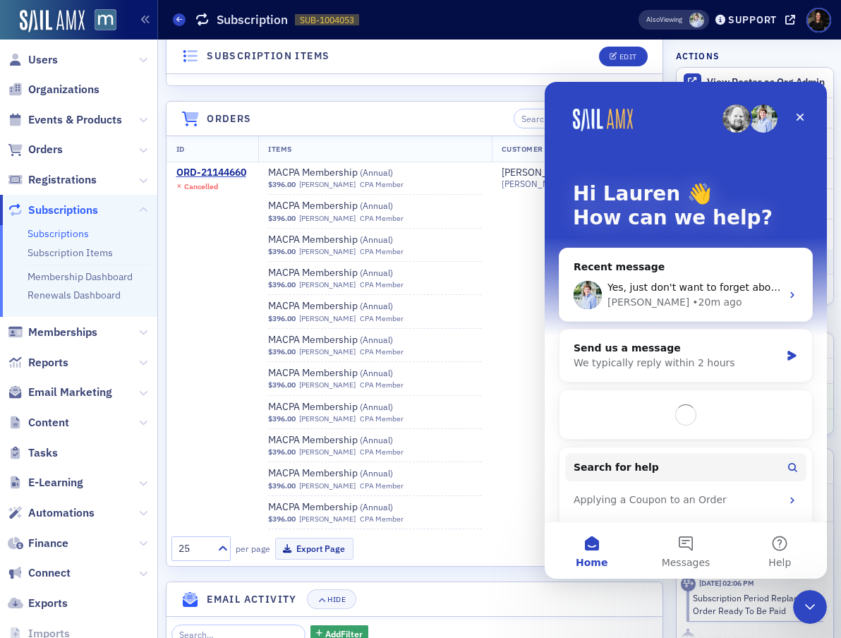
scroll to position [0, 0]
click at [691, 544] on button "Messages" at bounding box center [686, 550] width 94 height 56
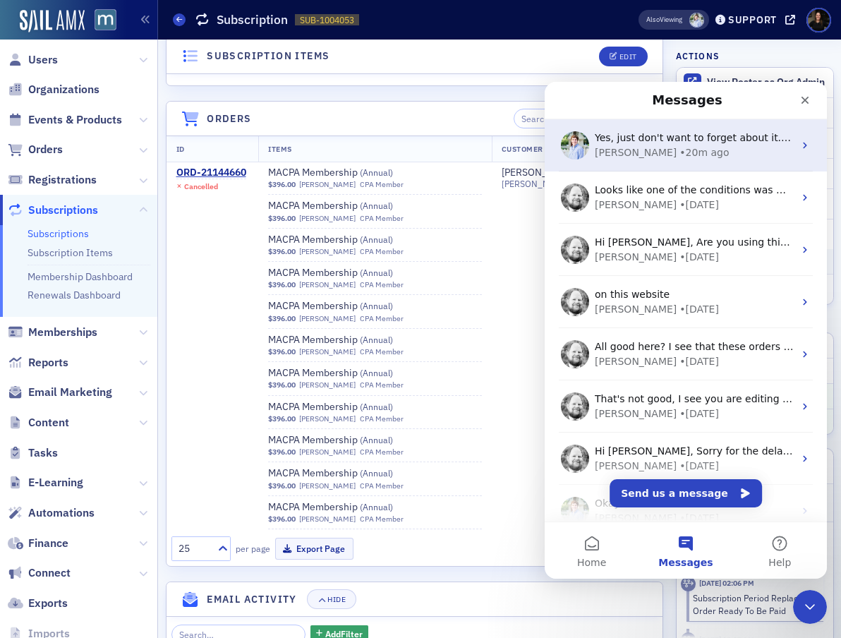
click at [656, 135] on span "Yes, just don't want to forget about it. Thanks." at bounding box center [709, 137] width 228 height 11
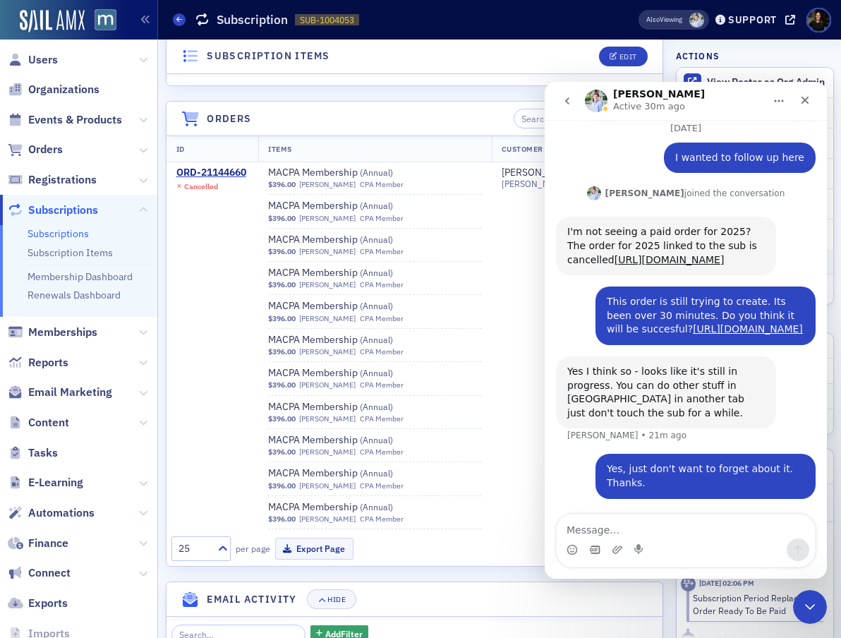
scroll to position [478, 0]
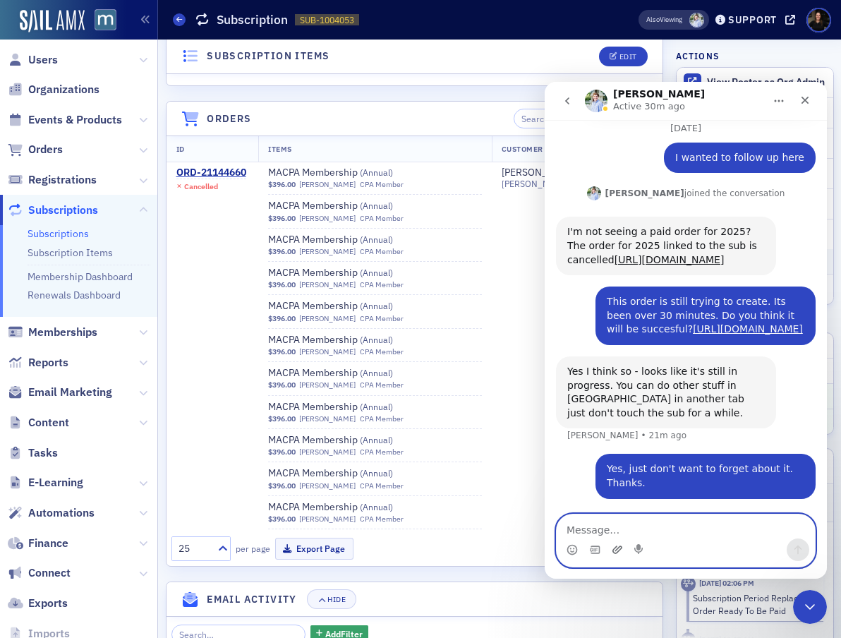
click at [620, 550] on icon "Upload attachment" at bounding box center [617, 549] width 10 height 8
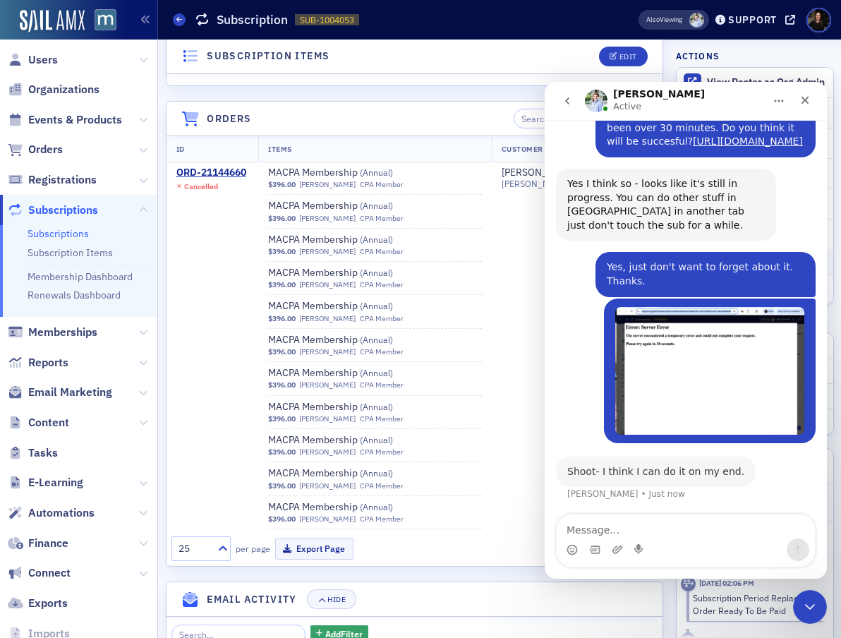
scroll to position [667, 0]
